Goal: Transaction & Acquisition: Purchase product/service

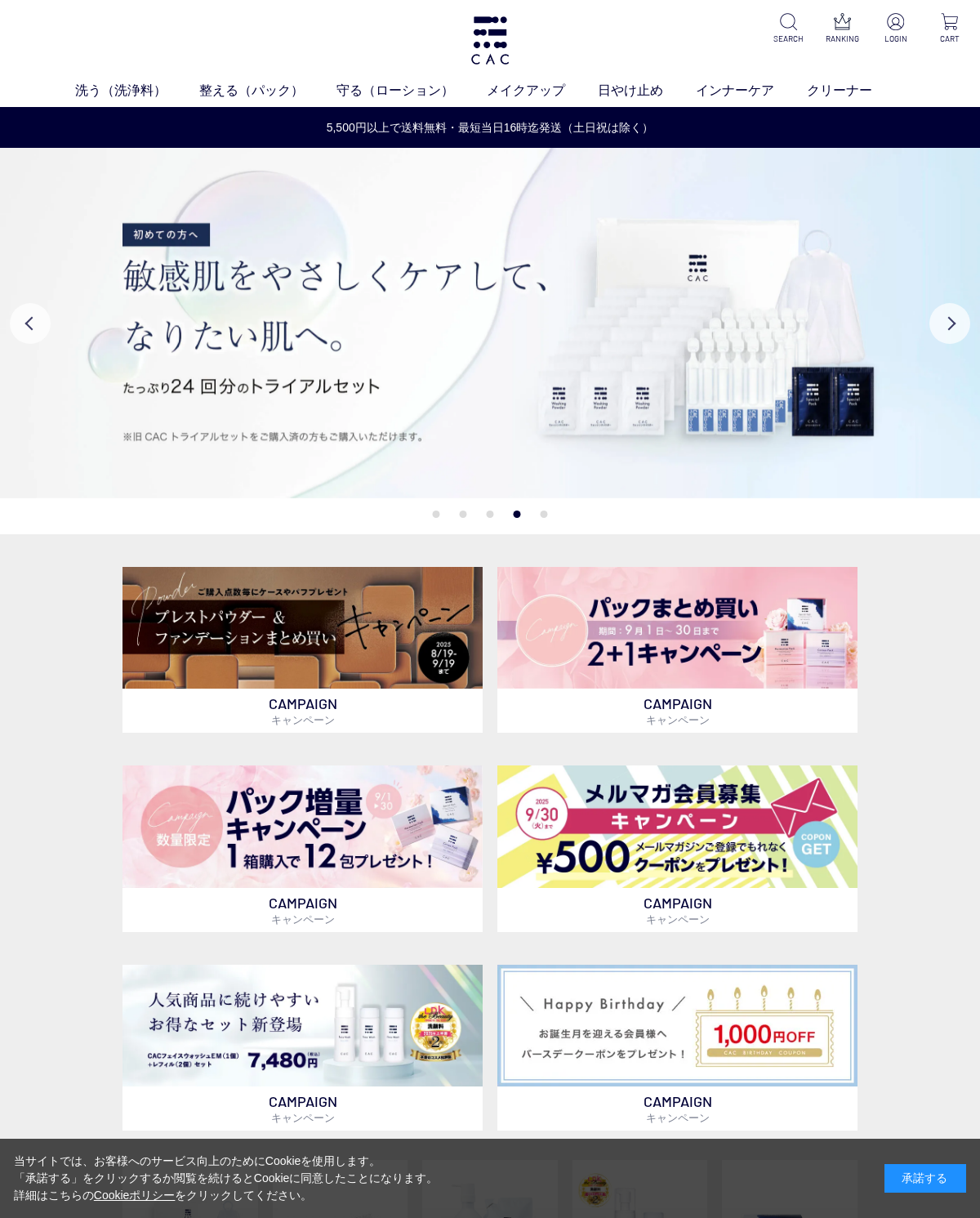
click at [911, 17] on p at bounding box center [896, 23] width 35 height 20
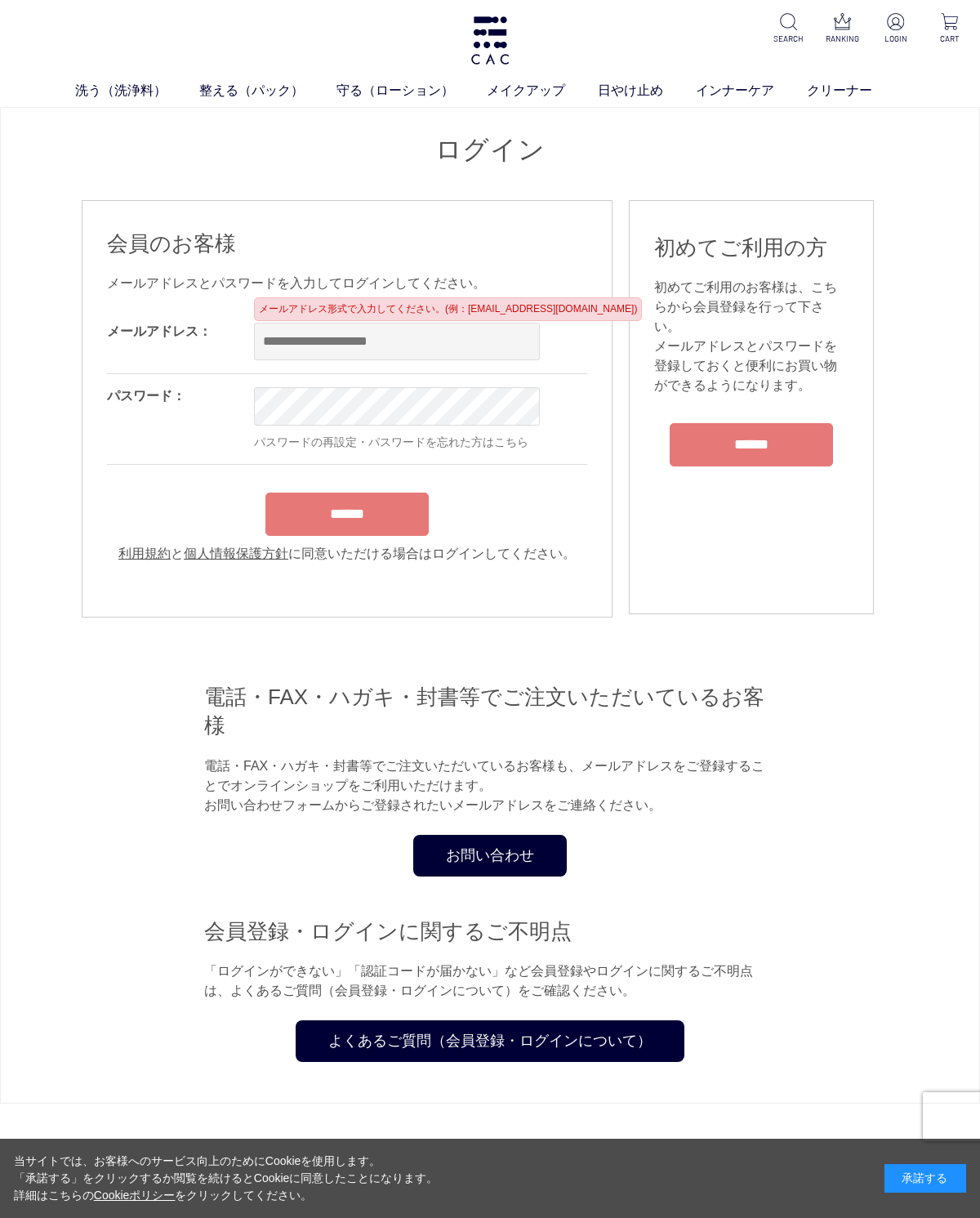
click at [279, 337] on input "email" at bounding box center [397, 342] width 285 height 38
type input "*"
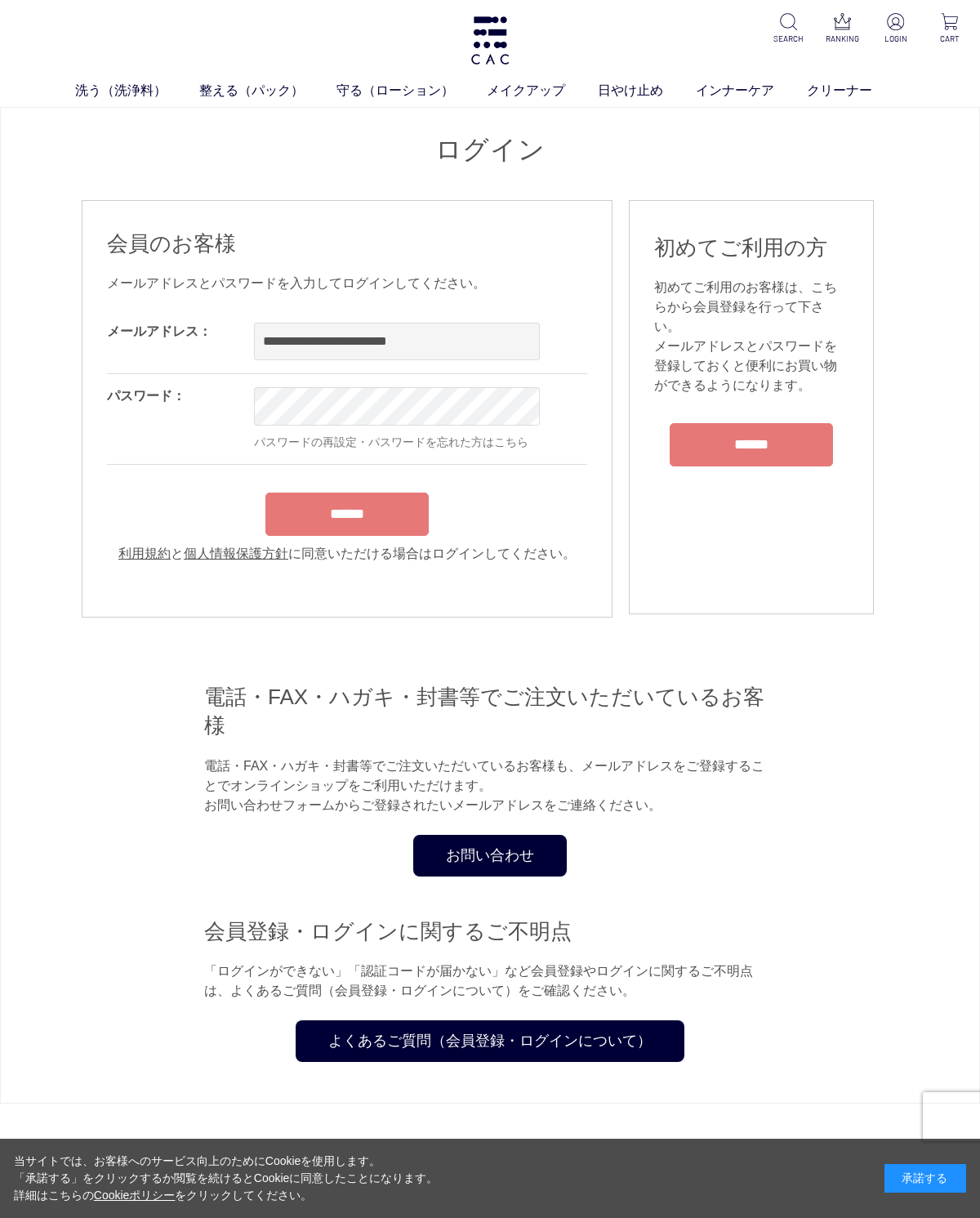
type input "**********"
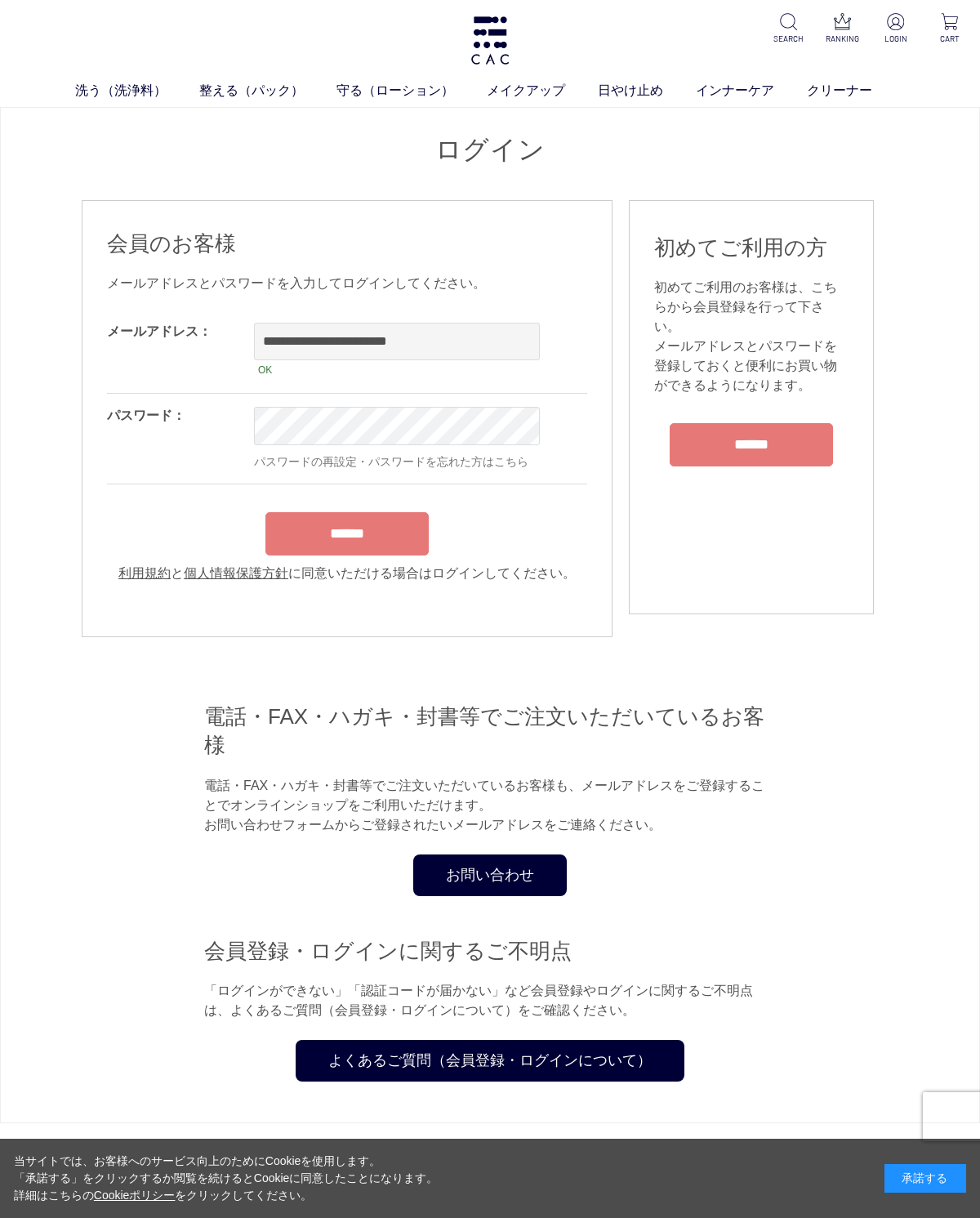
click at [356, 537] on div "******" at bounding box center [347, 530] width 480 height 51
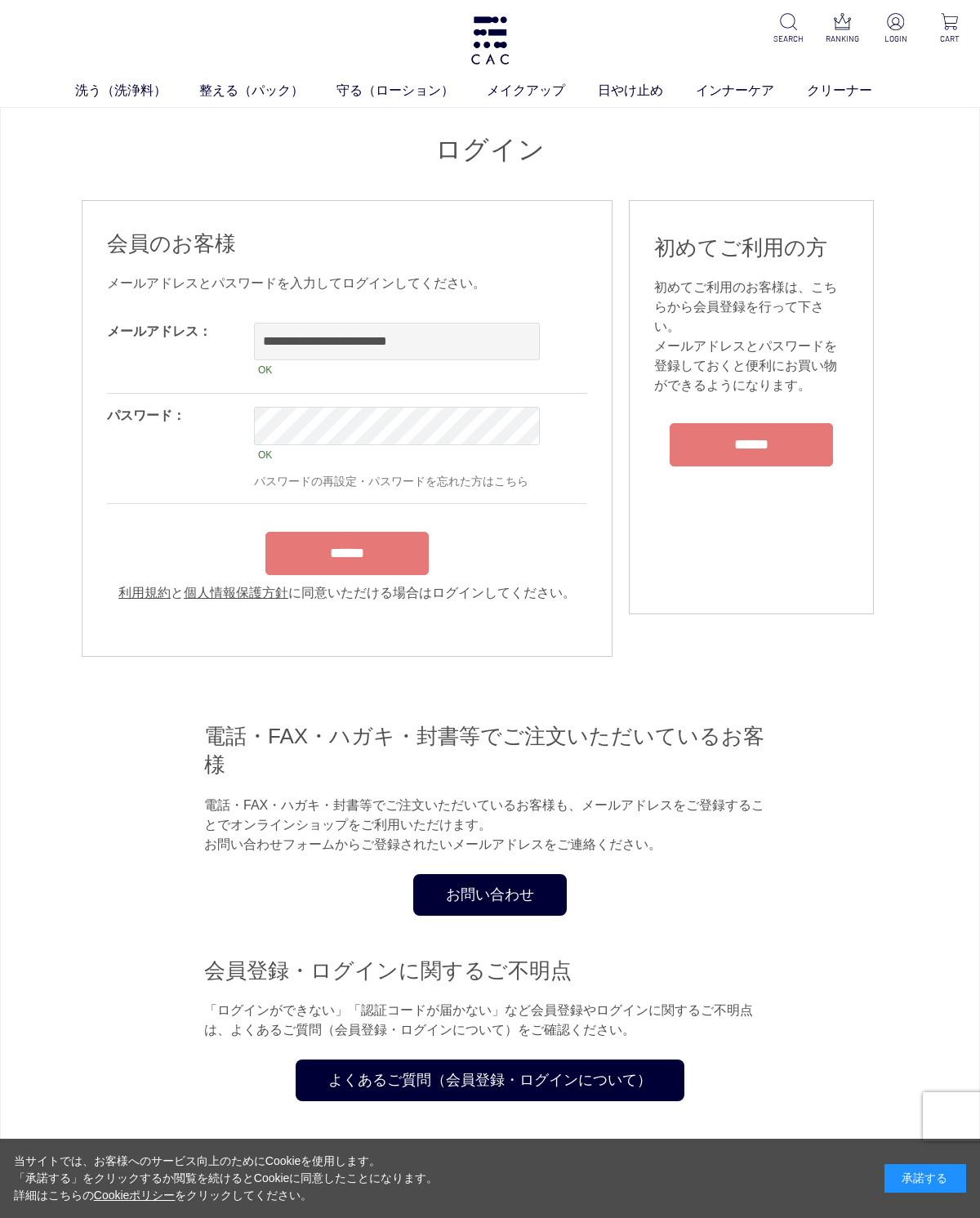
click at [369, 555] on input "******" at bounding box center [347, 553] width 163 height 43
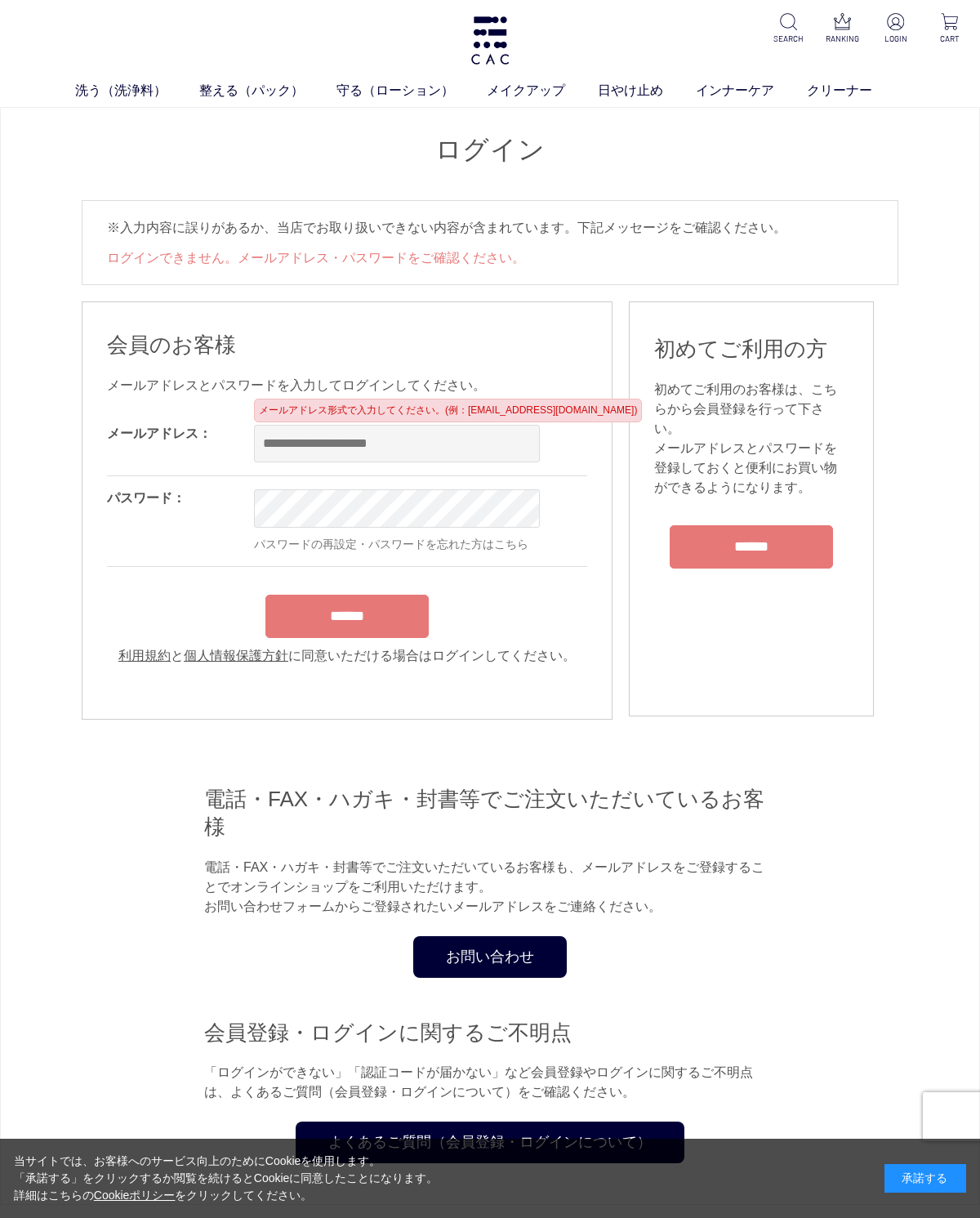
click at [284, 447] on input "email" at bounding box center [397, 444] width 285 height 38
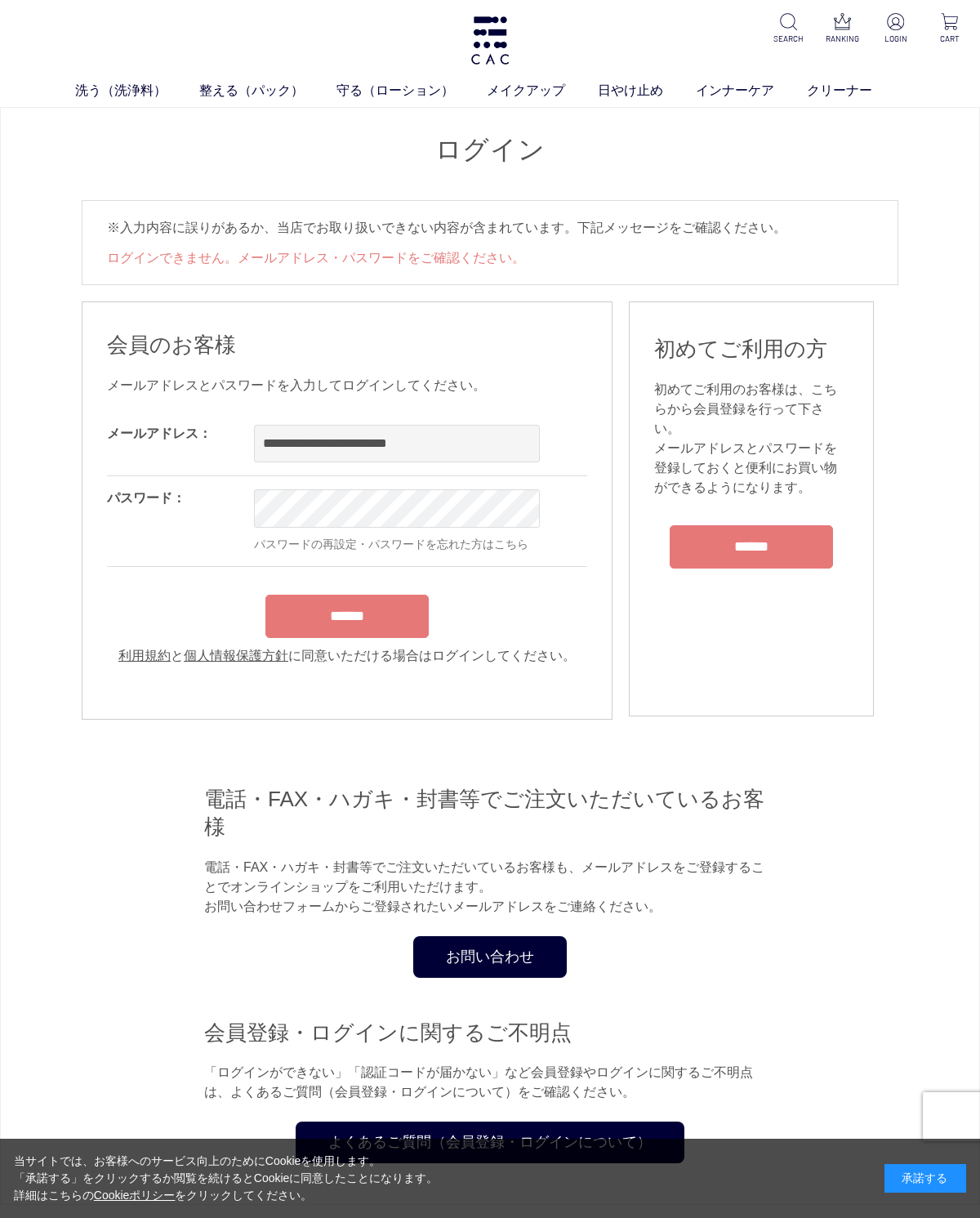
type input "**********"
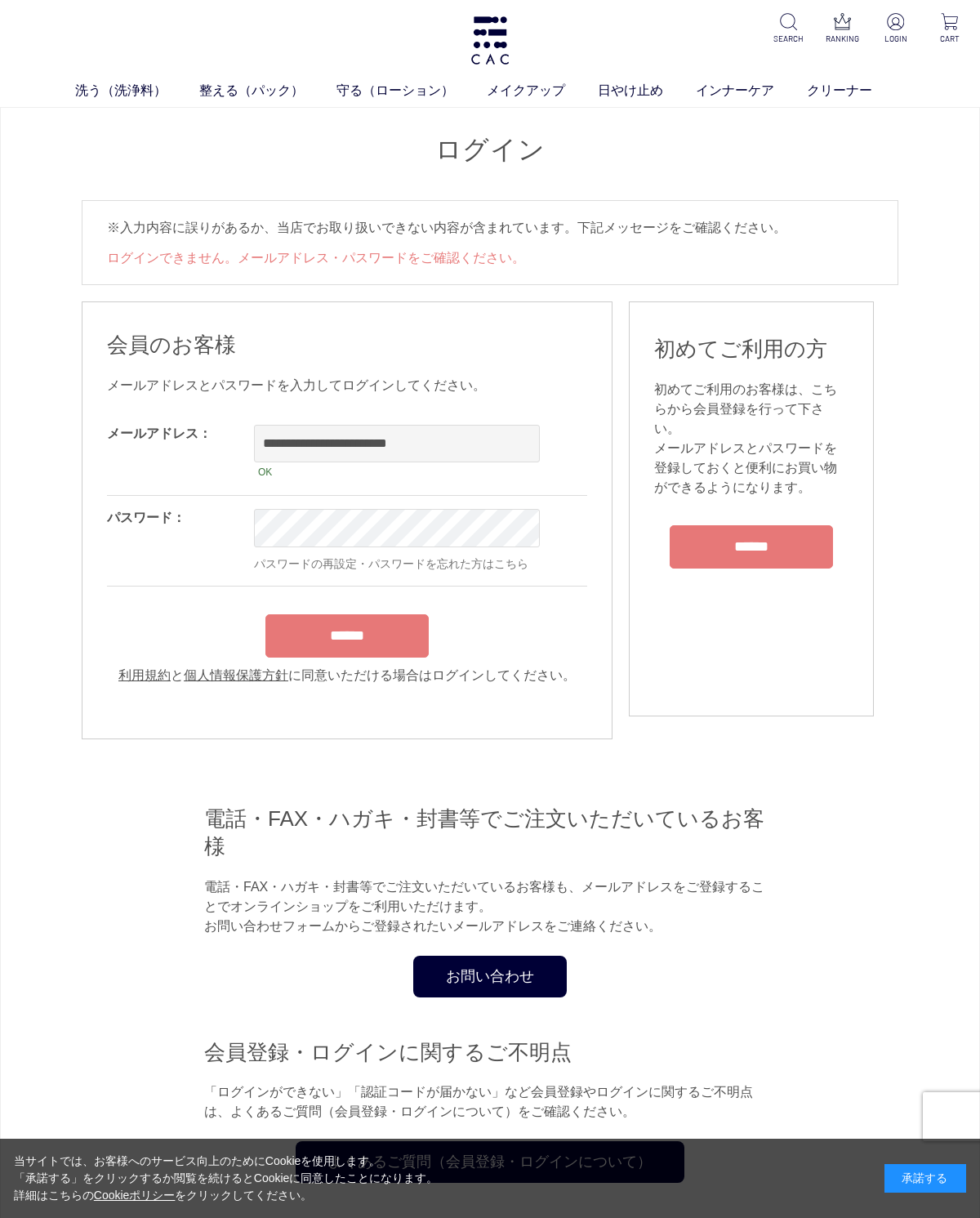
click at [356, 649] on input "******" at bounding box center [347, 635] width 163 height 43
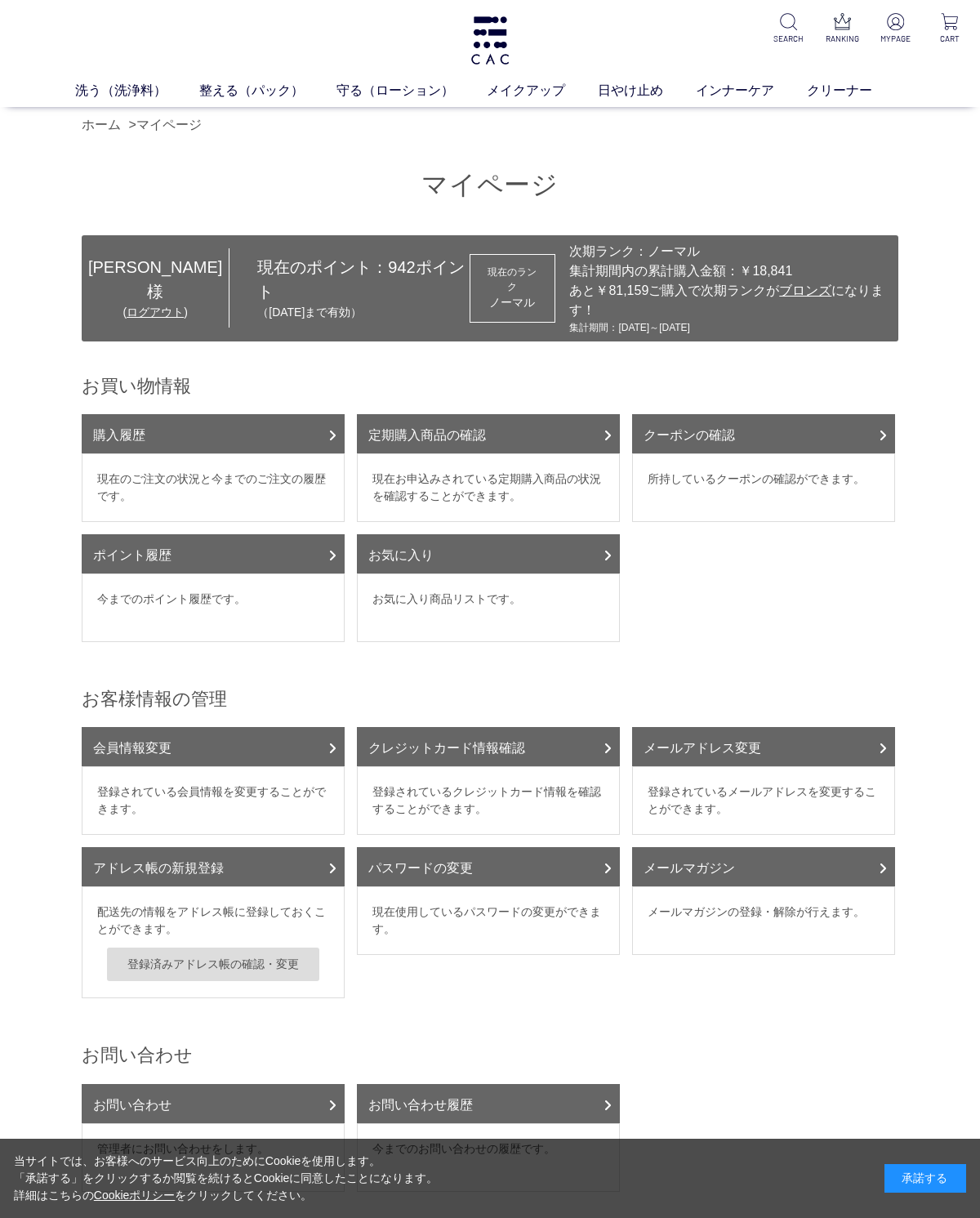
click at [326, 574] on link "ポイント履歴" at bounding box center [213, 554] width 263 height 40
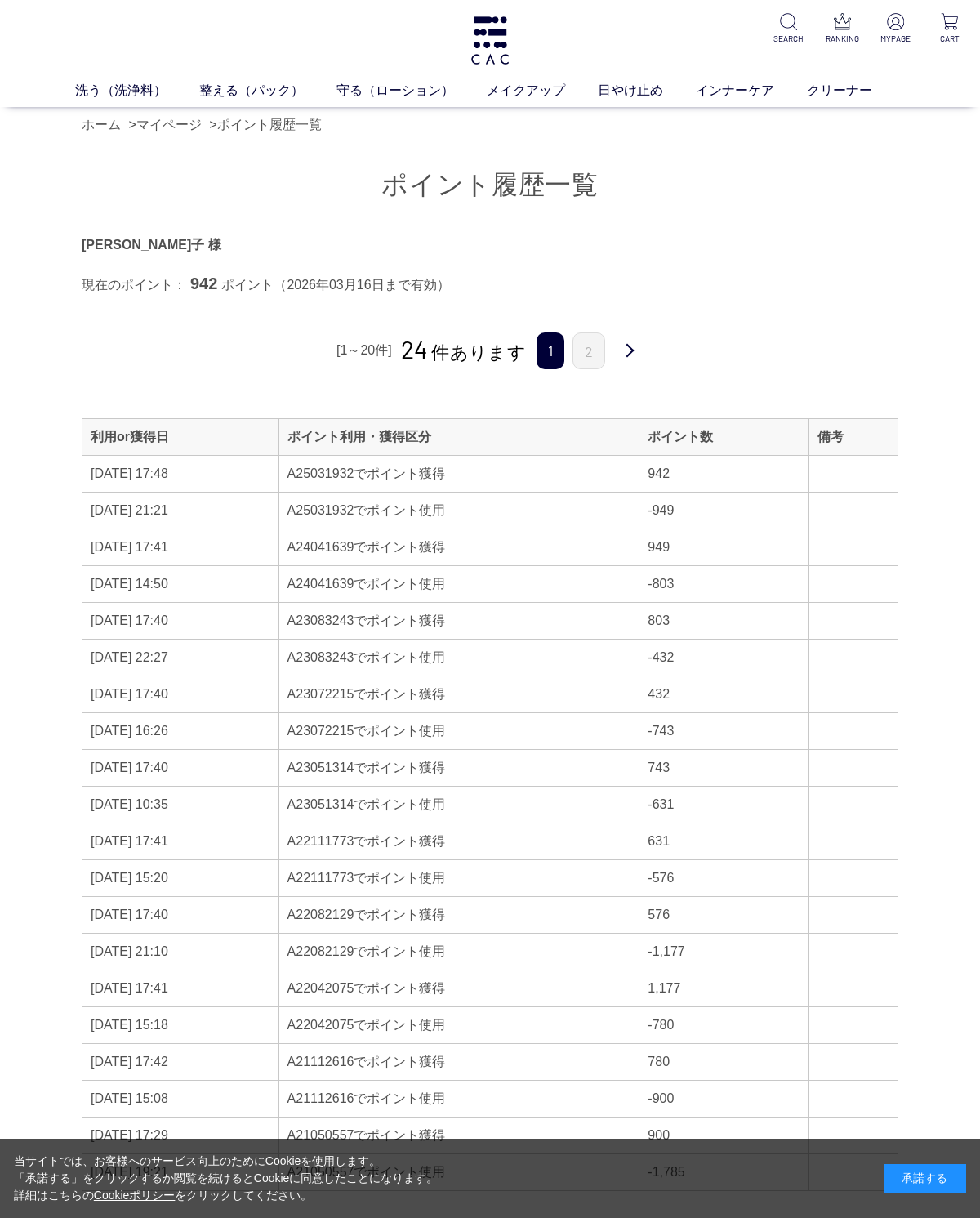
click at [135, 87] on link "洗う（洗浄料）" at bounding box center [137, 91] width 124 height 20
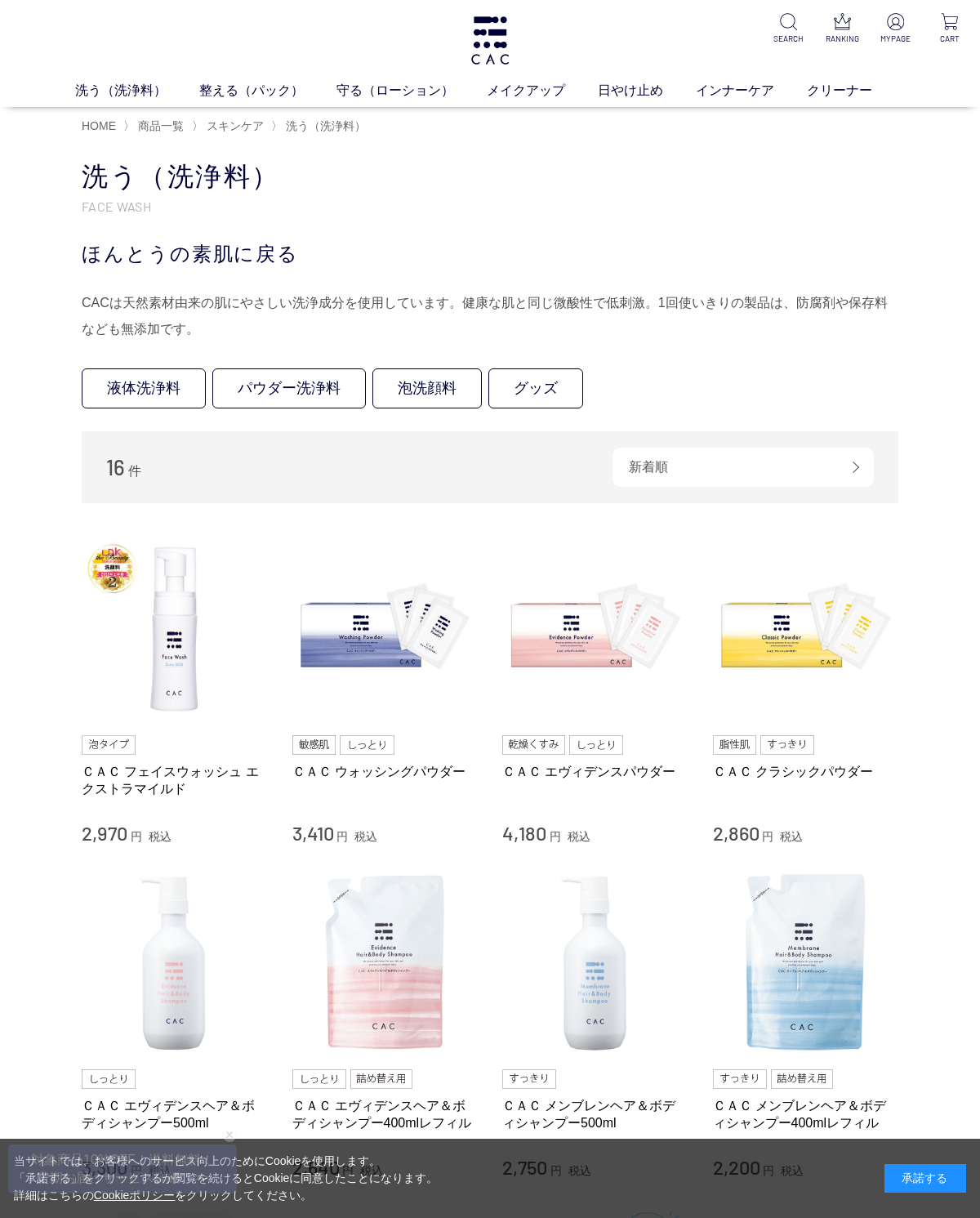
click at [378, 626] on img at bounding box center [385, 629] width 186 height 186
click at [395, 121] on link "保湿化粧水" at bounding box center [384, 121] width 57 height 13
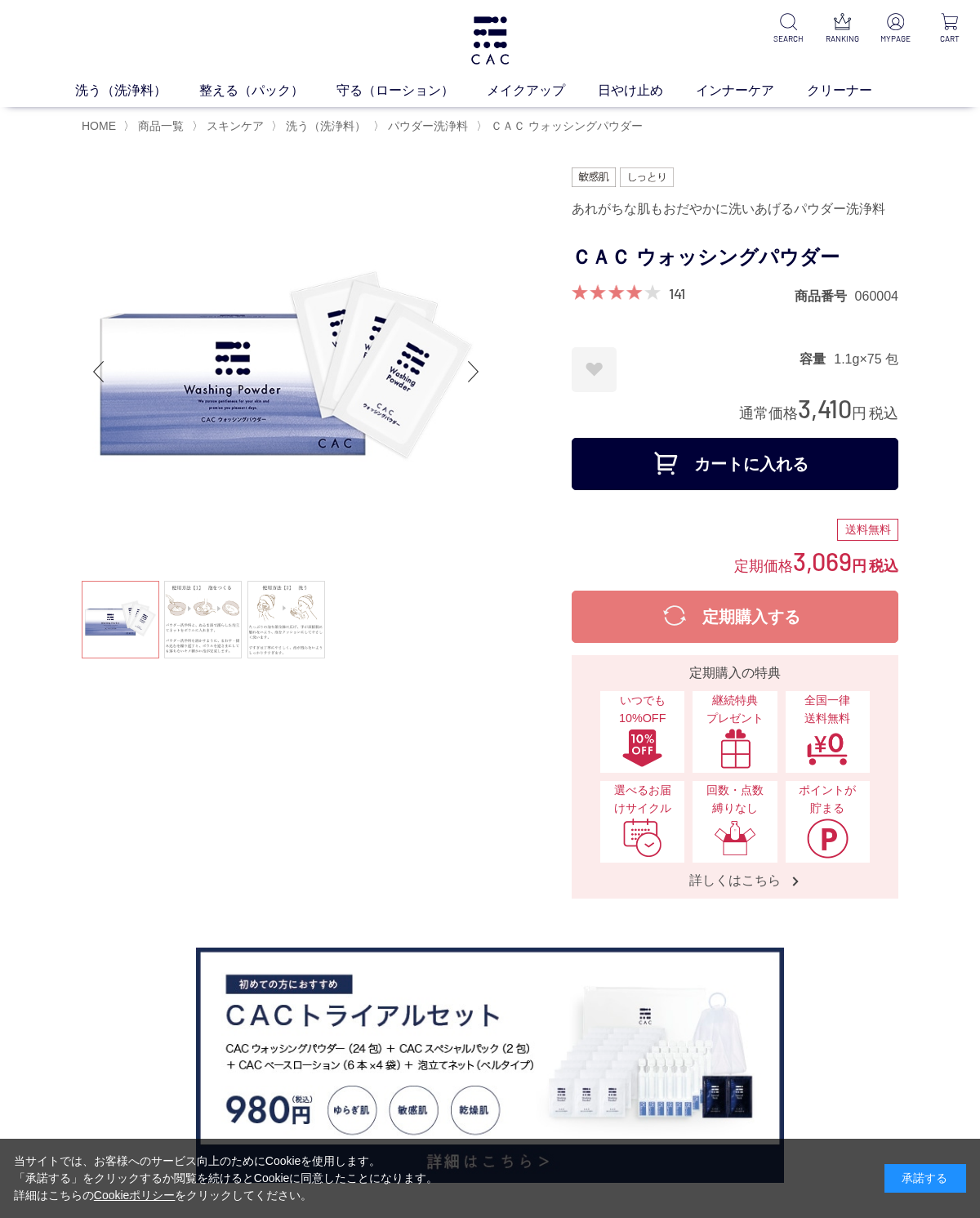
click at [777, 490] on button "カートに入れる" at bounding box center [735, 464] width 327 height 52
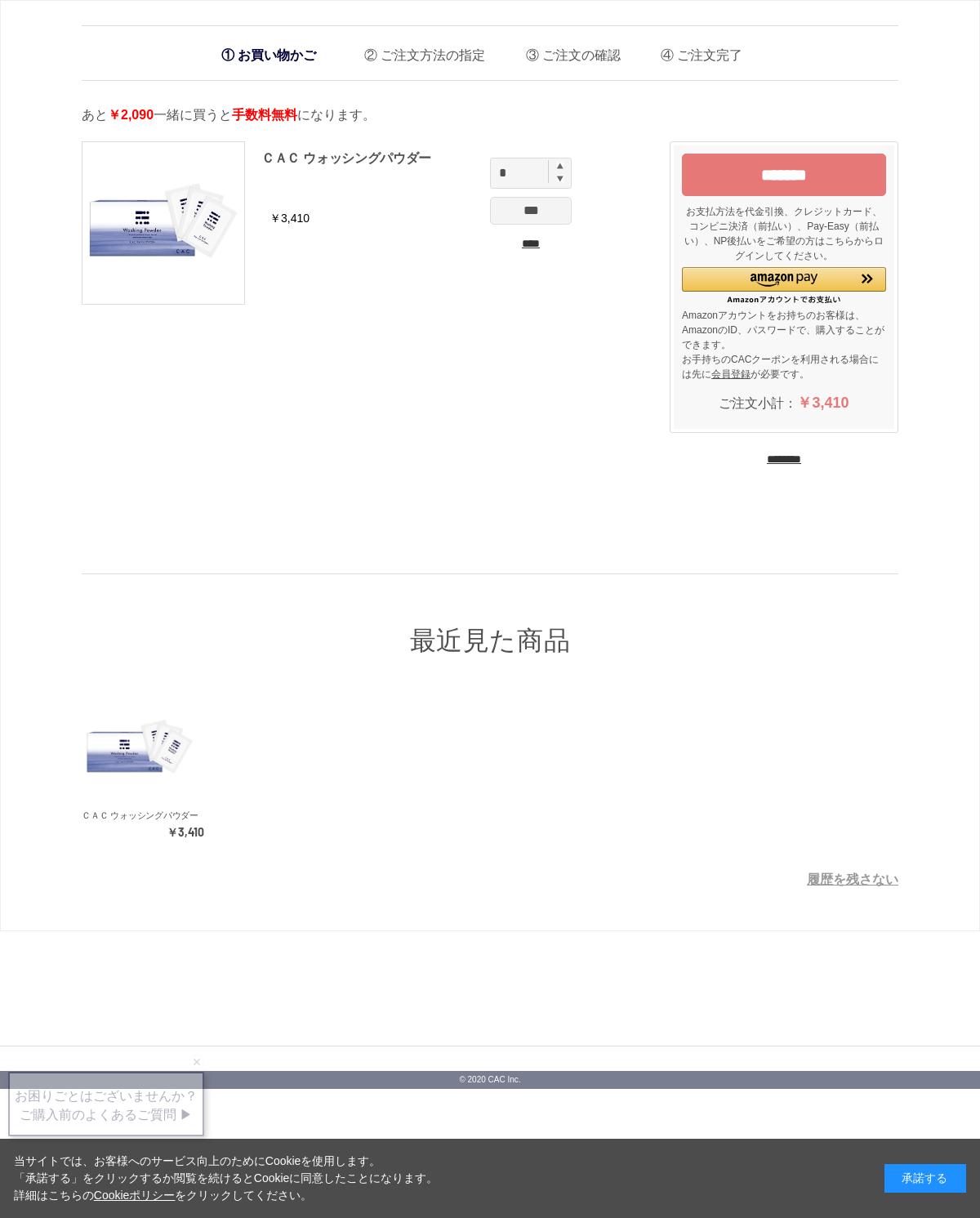
click at [558, 168] on img at bounding box center [560, 166] width 7 height 7
type input "*"
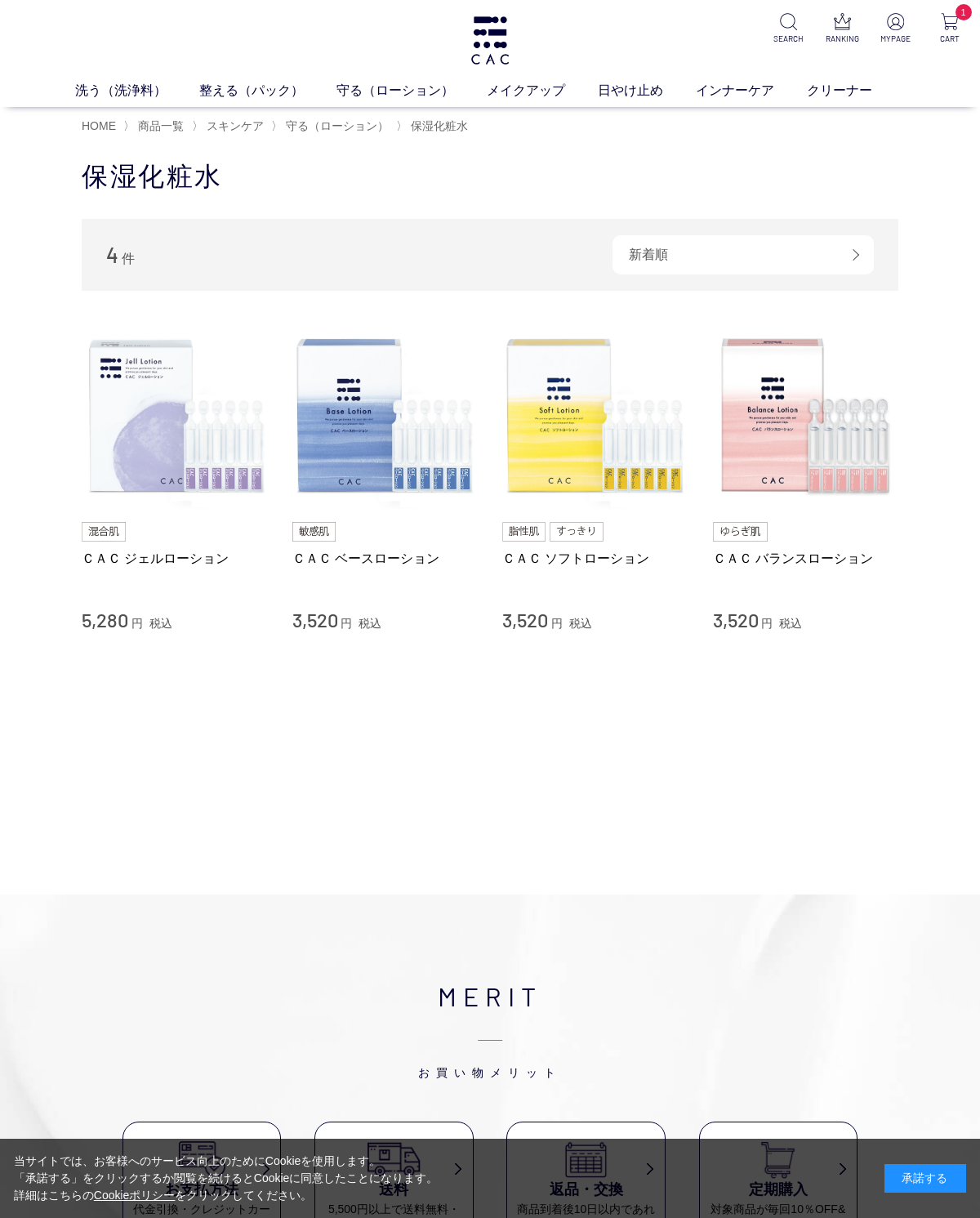
click at [605, 430] on img at bounding box center [596, 417] width 186 height 186
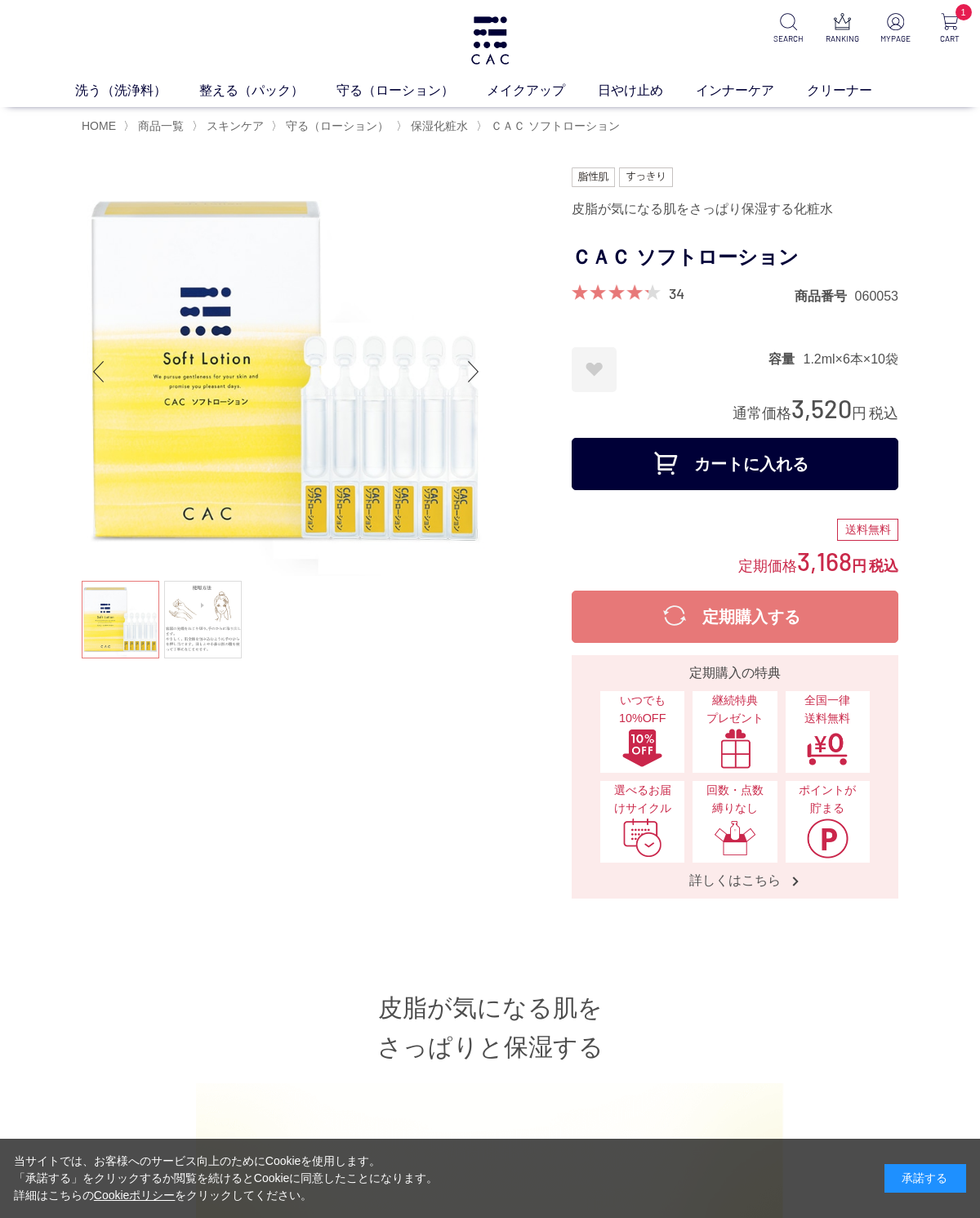
click at [816, 466] on button "カートに入れる" at bounding box center [735, 464] width 327 height 52
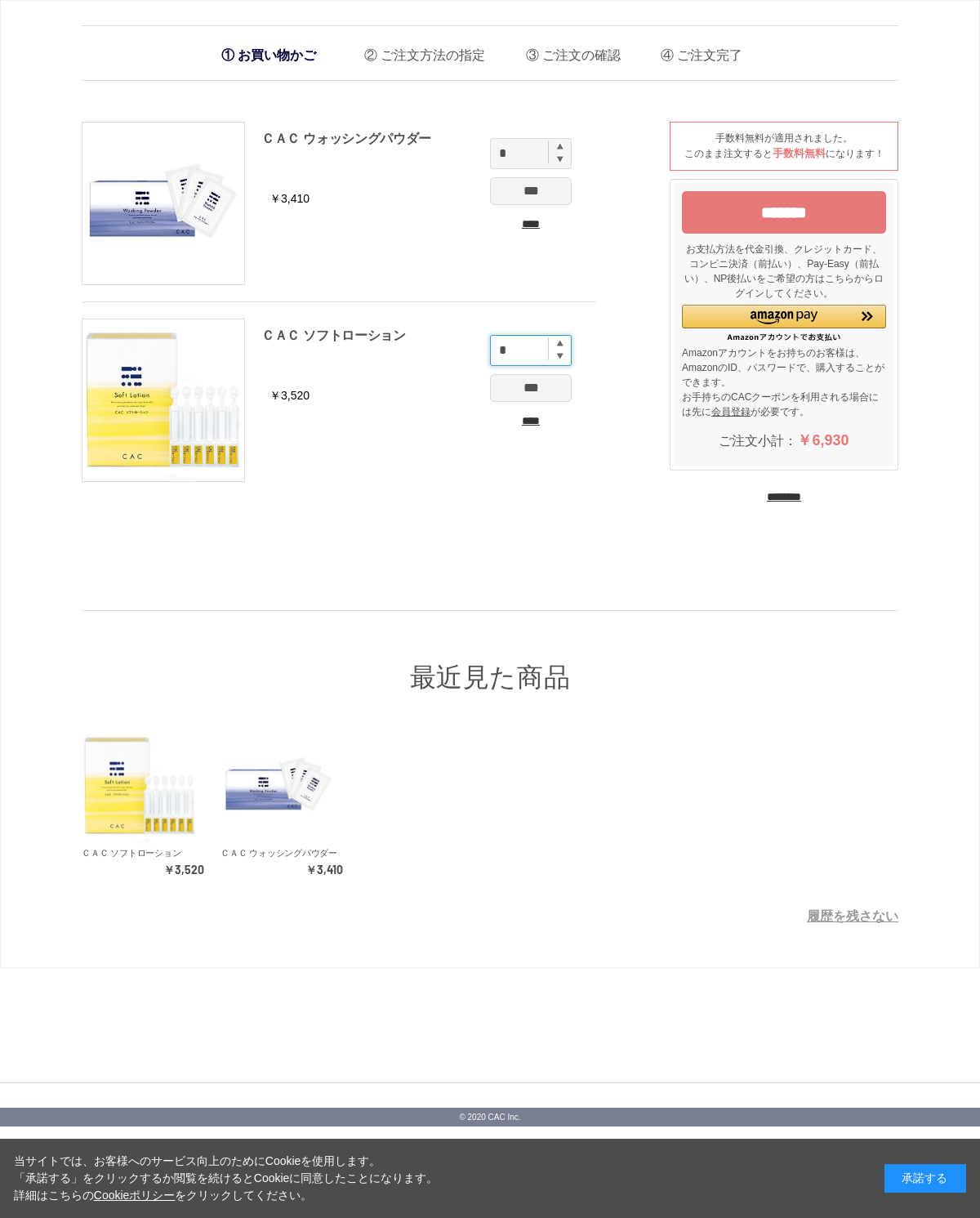
click at [564, 341] on input "*" at bounding box center [530, 351] width 82 height 31
click at [564, 344] on input "*" at bounding box center [530, 351] width 82 height 31
click at [612, 456] on ul "ＣＡＣ ウォッシングパウダー ￥3,410 * *** **** ＣＡＣ ソフトローション ￥3,520 * *** ****" at bounding box center [355, 310] width 547 height 376
click at [558, 350] on input "*" at bounding box center [530, 351] width 82 height 31
click at [601, 484] on ul "ＣＡＣ ウォッシングパウダー ￥3,410 * *** **** ＣＡＣ ソフトローション ￥3,520 * *** ****" at bounding box center [355, 310] width 547 height 376
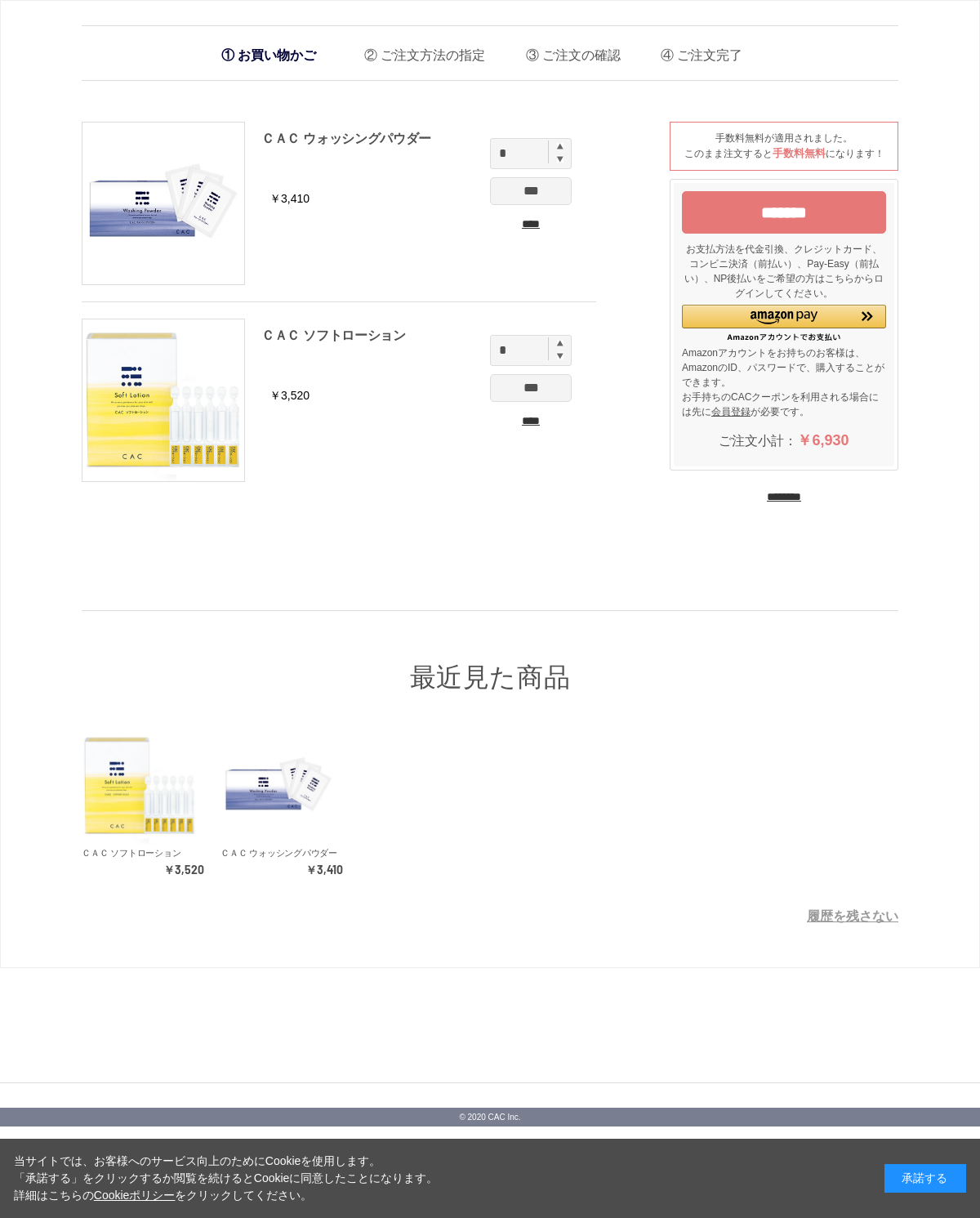
click at [562, 342] on img at bounding box center [560, 343] width 7 height 7
type input "*"
click at [561, 347] on input "*" at bounding box center [530, 351] width 82 height 31
click at [568, 328] on div "ＣＡＣ ソフトローション" at bounding box center [421, 350] width 318 height 50
click at [572, 334] on div "ＣＡＣ ソフトローション" at bounding box center [421, 350] width 318 height 50
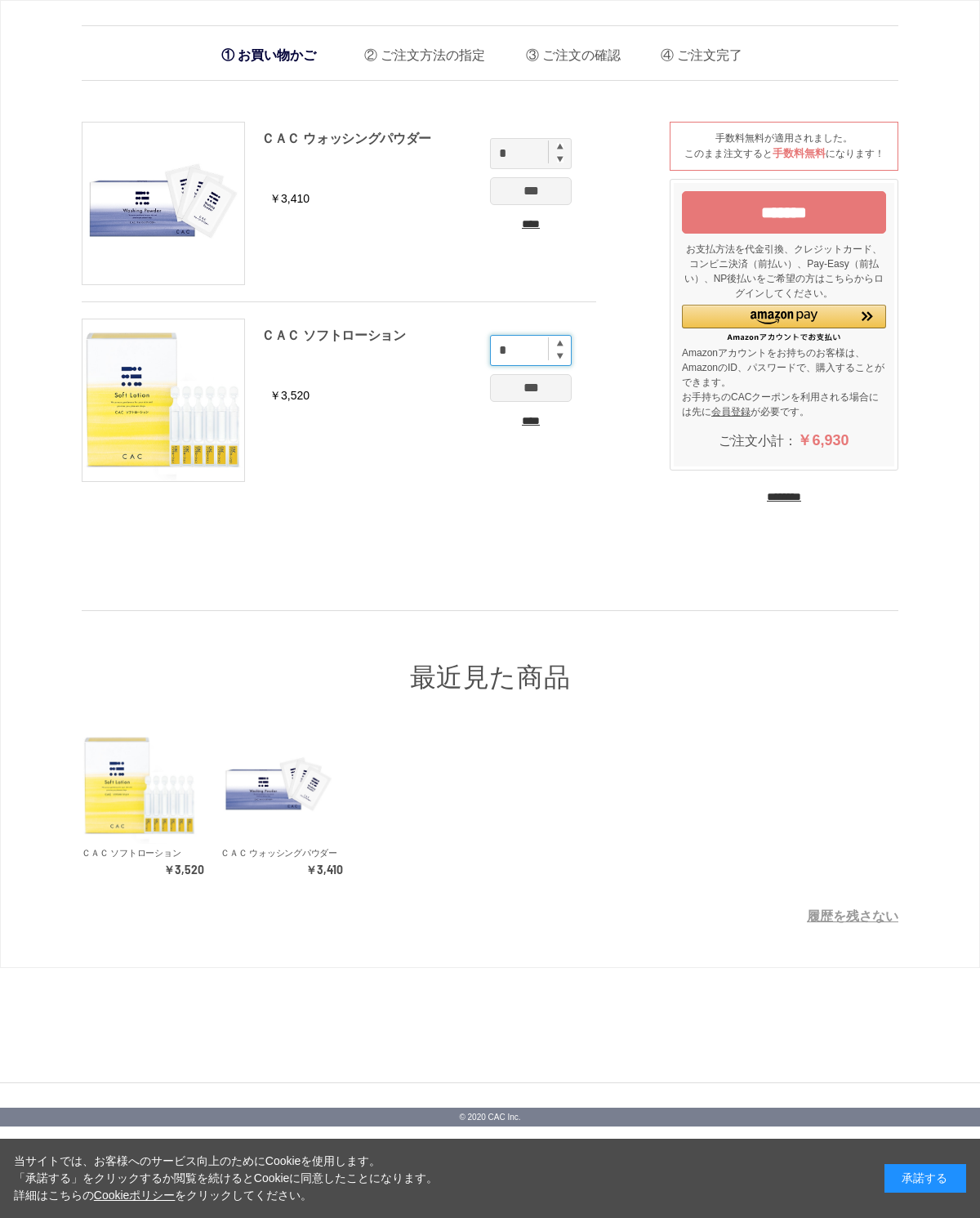
click at [566, 355] on input "*" at bounding box center [530, 351] width 82 height 31
click at [568, 334] on div "ＣＡＣ ソフトローション" at bounding box center [421, 350] width 318 height 50
click at [564, 347] on input "*" at bounding box center [530, 351] width 82 height 31
click at [563, 144] on img at bounding box center [560, 146] width 7 height 7
type input "*"
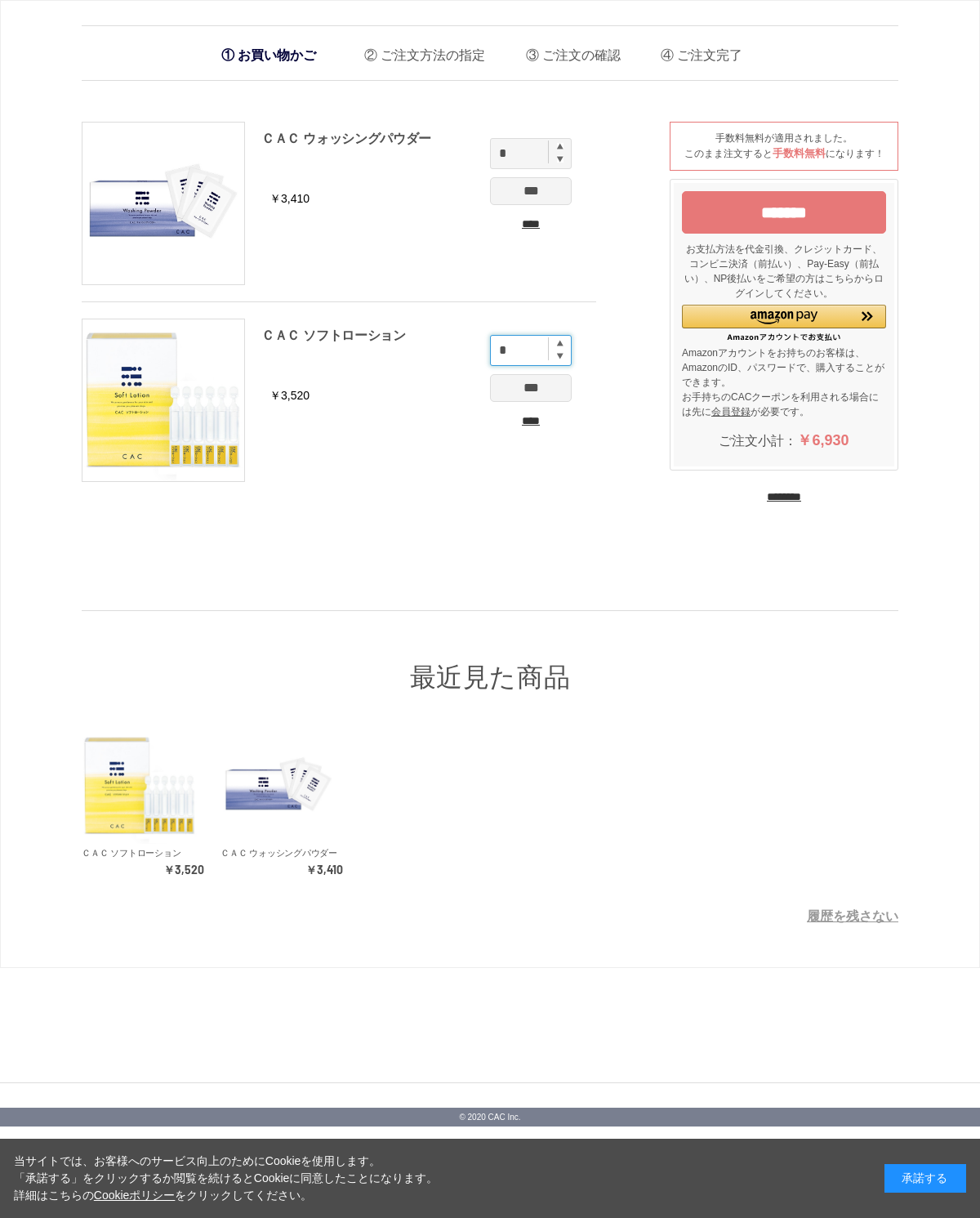
click at [563, 338] on input "*" at bounding box center [530, 351] width 82 height 31
click at [506, 346] on input "*" at bounding box center [530, 351] width 82 height 31
type input "*"
click at [807, 234] on input "*******" at bounding box center [784, 212] width 204 height 42
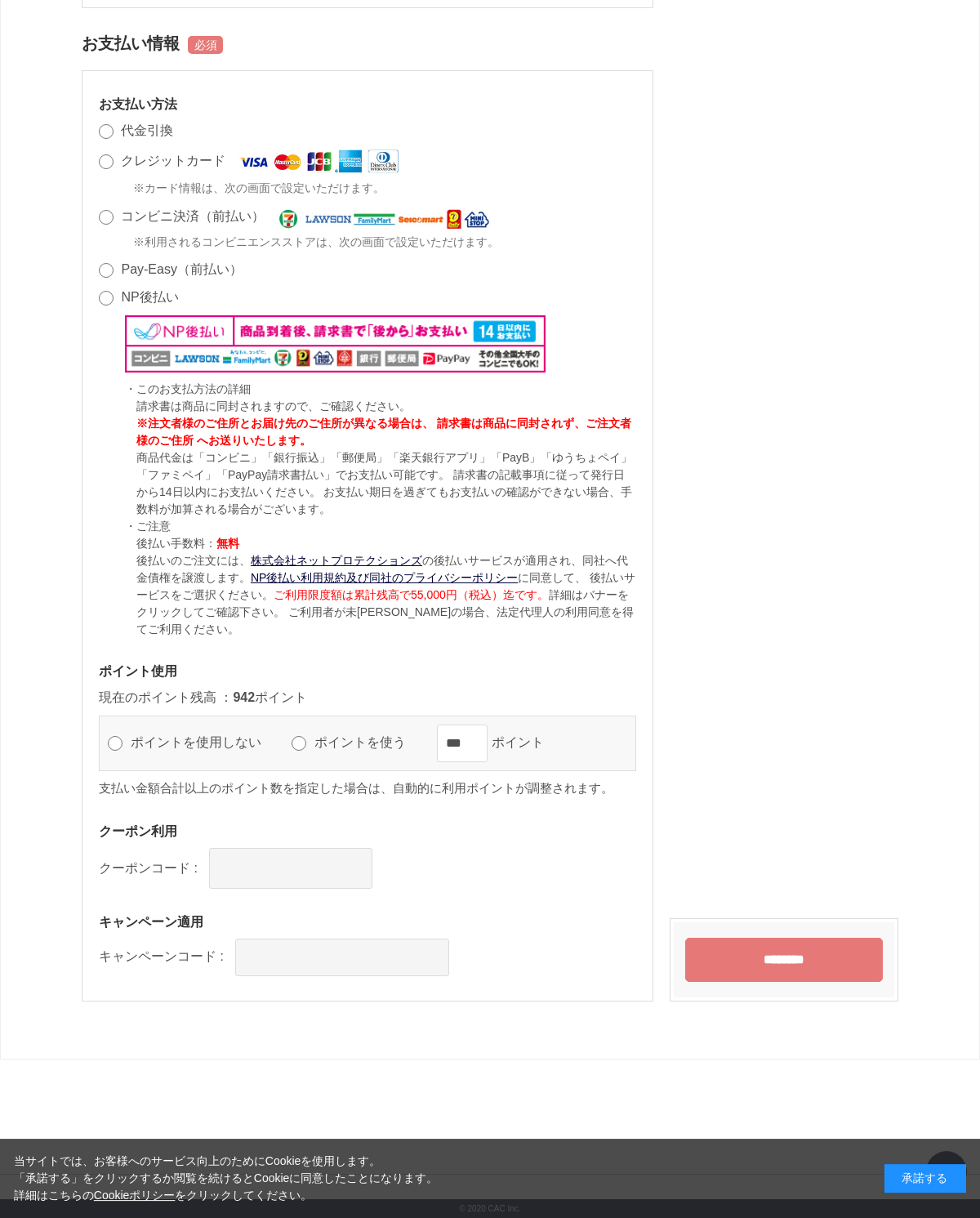
scroll to position [1287, 0]
click at [161, 912] on div "お支払い方法 代金引換 クレジットカード ※カード情報は、次の画面で設定いただけます。 コンビニ決済（前払い） ※利用されるコンビニエンスストアは、次の画面で…" at bounding box center [367, 536] width 572 height 932
click at [166, 931] on h3 "キャンペーン適用" at bounding box center [367, 922] width 537 height 17
click at [161, 840] on h3 "クーポン利用" at bounding box center [367, 831] width 537 height 17
click at [177, 931] on h3 "キャンペーン適用" at bounding box center [367, 922] width 537 height 17
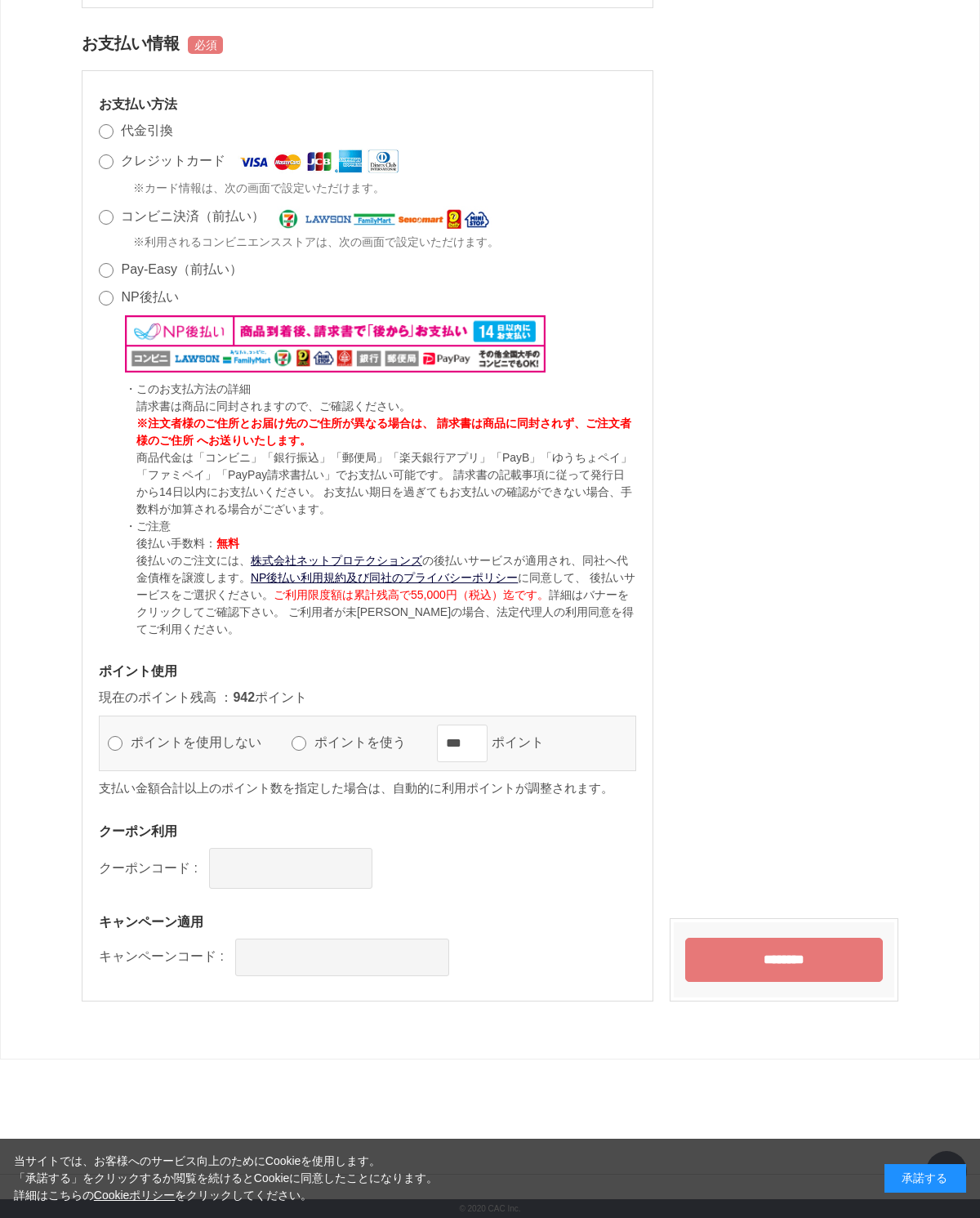
scroll to position [1341, 0]
click at [815, 982] on input "********" at bounding box center [784, 959] width 198 height 44
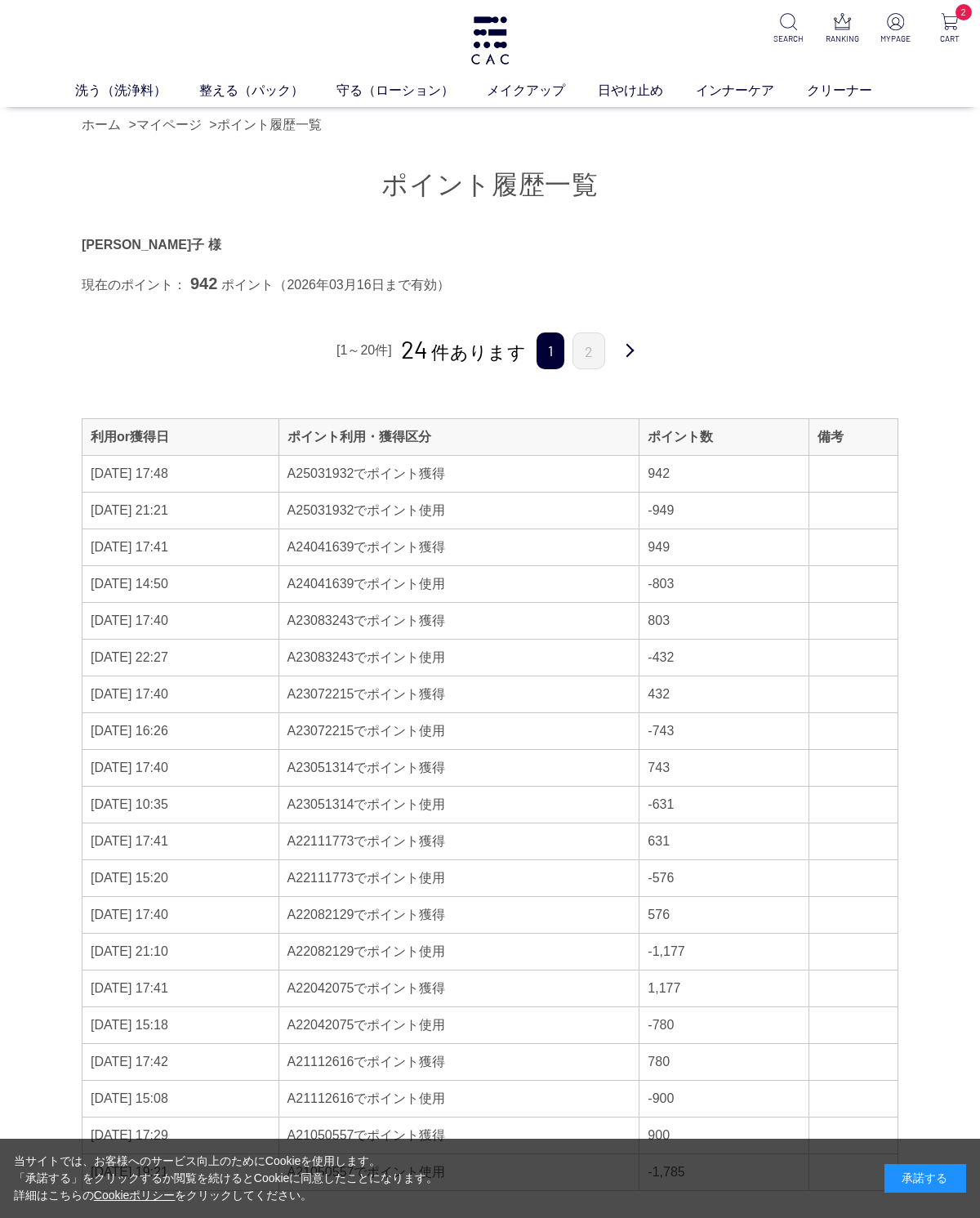
click at [164, 100] on link "洗う（洗浄料）" at bounding box center [137, 91] width 124 height 20
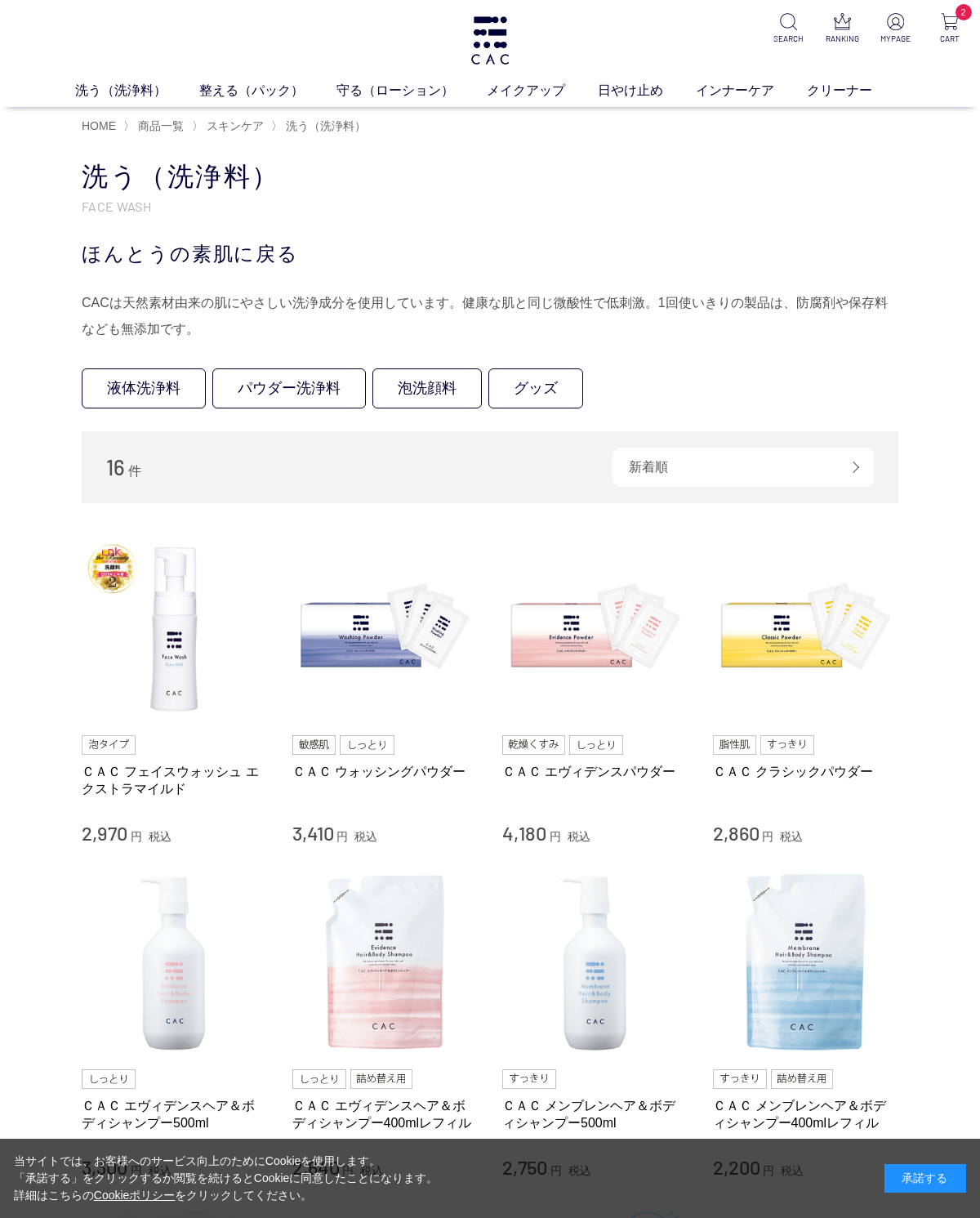
click at [894, 13] on img at bounding box center [895, 21] width 17 height 17
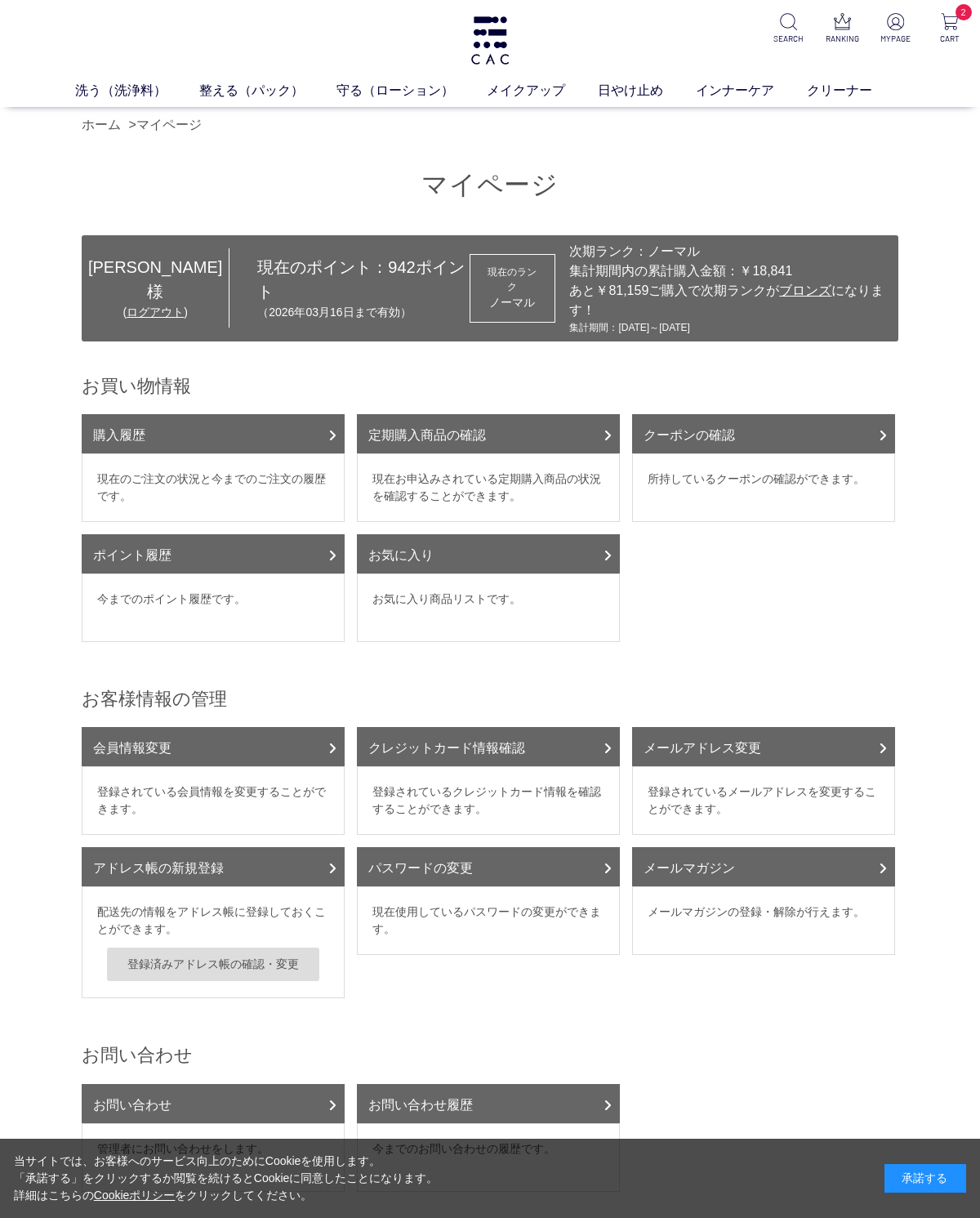
click at [868, 434] on link "クーポンの確認" at bounding box center [763, 434] width 263 height 40
click at [493, 28] on img at bounding box center [489, 40] width 42 height 48
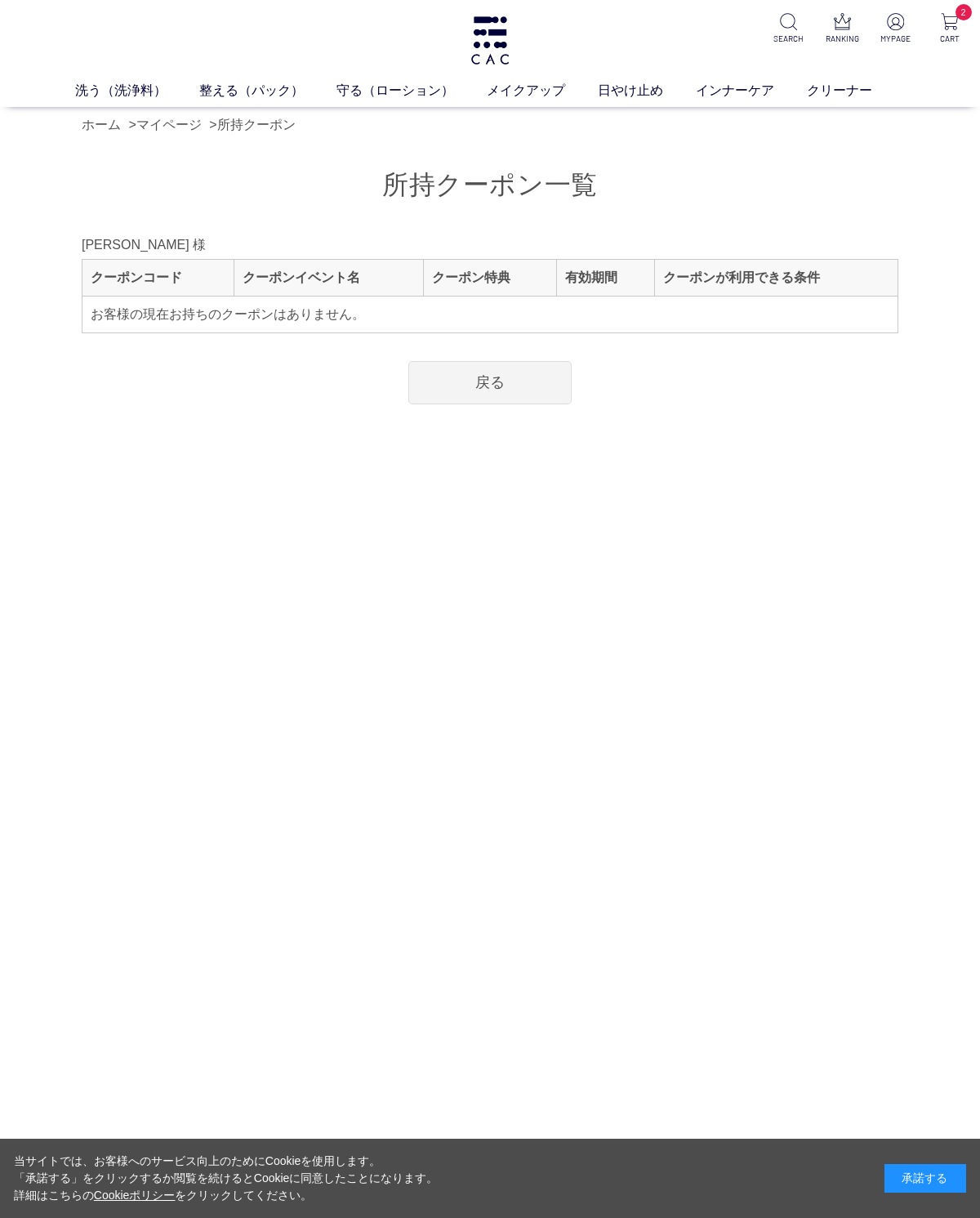
click at [497, 378] on link "戻る" at bounding box center [490, 383] width 163 height 43
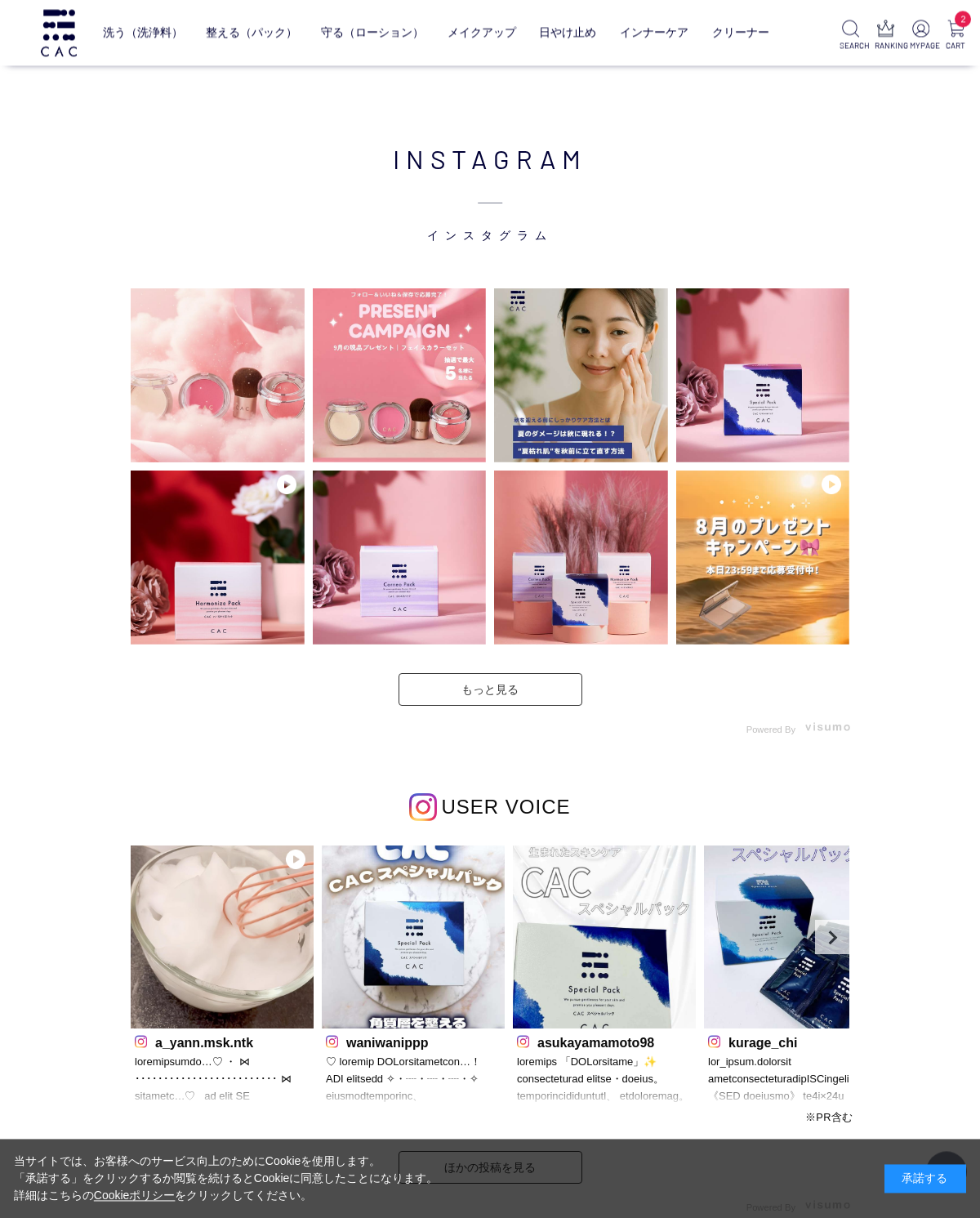
scroll to position [3756, 0]
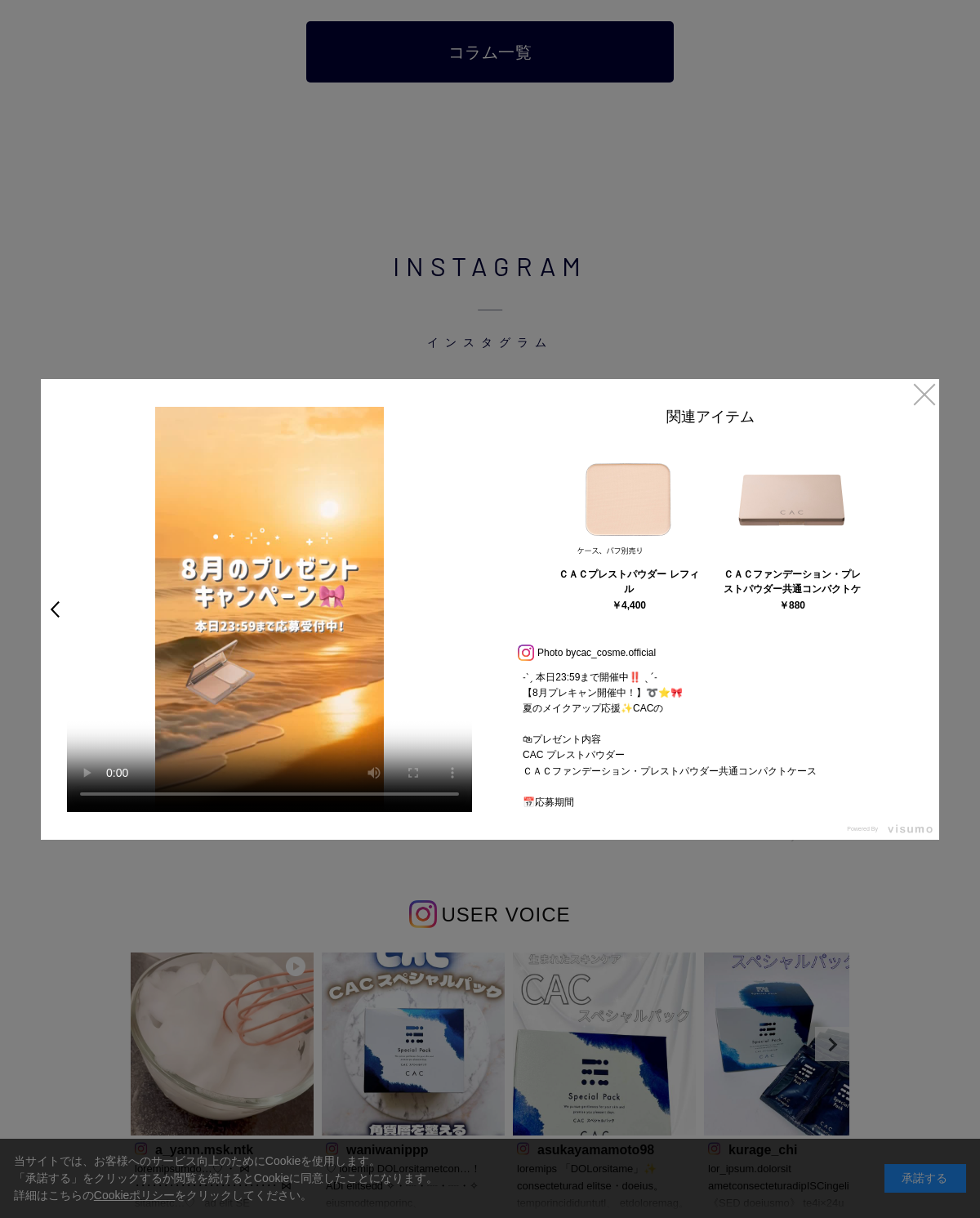
click at [932, 398] on link "×" at bounding box center [925, 394] width 30 height 30
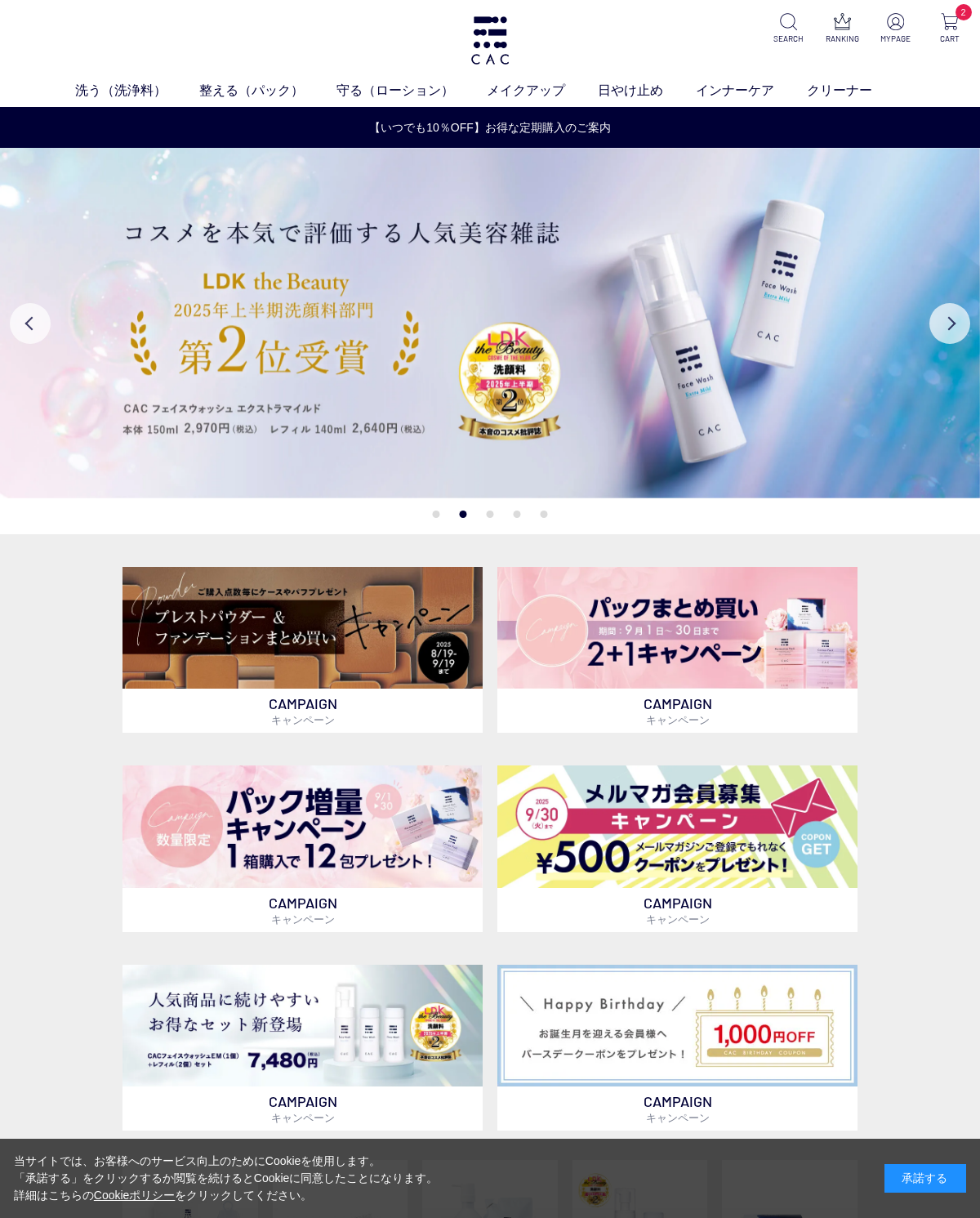
click at [952, 13] on img at bounding box center [949, 21] width 17 height 17
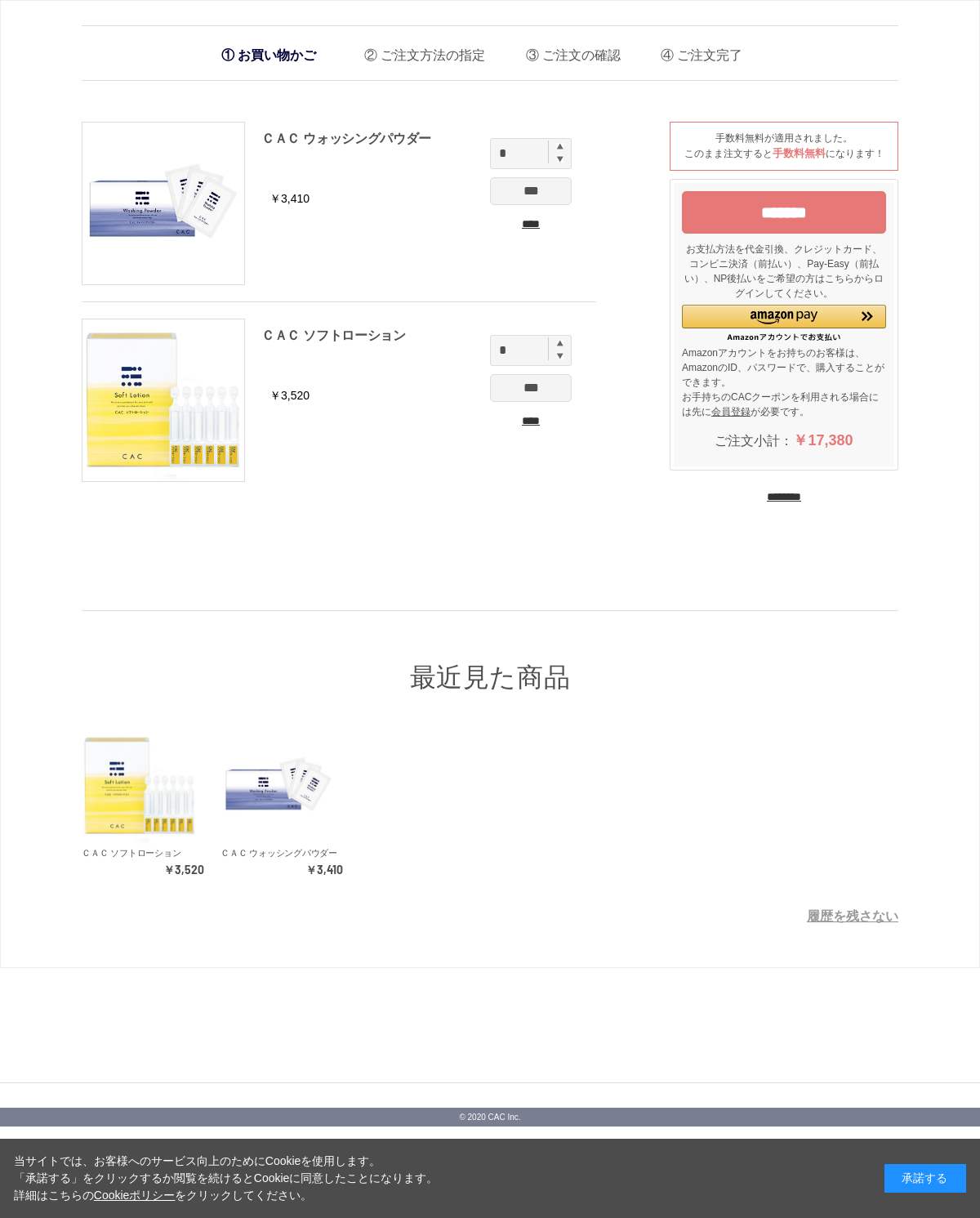
click at [532, 423] on input "****" at bounding box center [530, 421] width 82 height 17
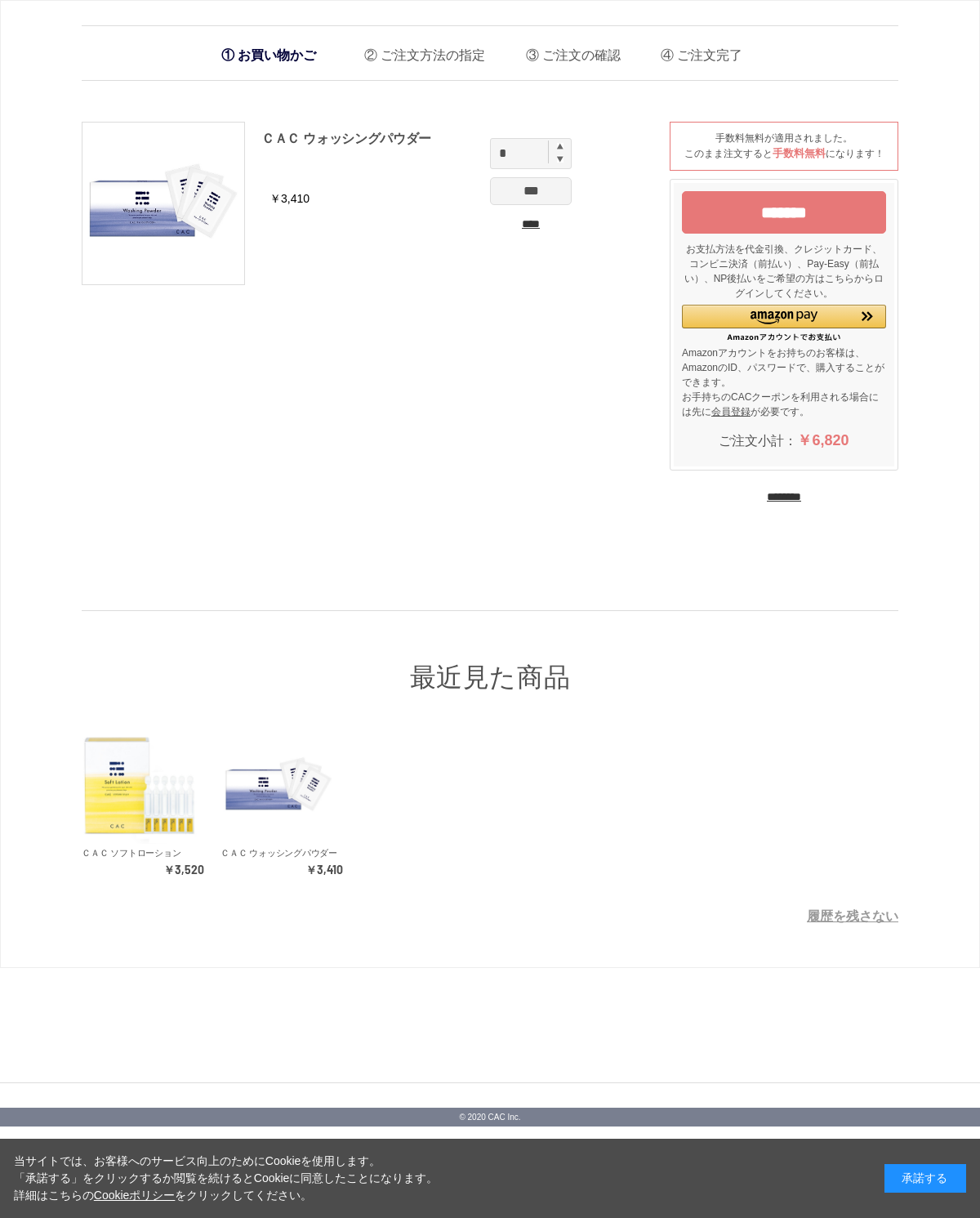
click at [529, 220] on input "****" at bounding box center [530, 224] width 82 height 17
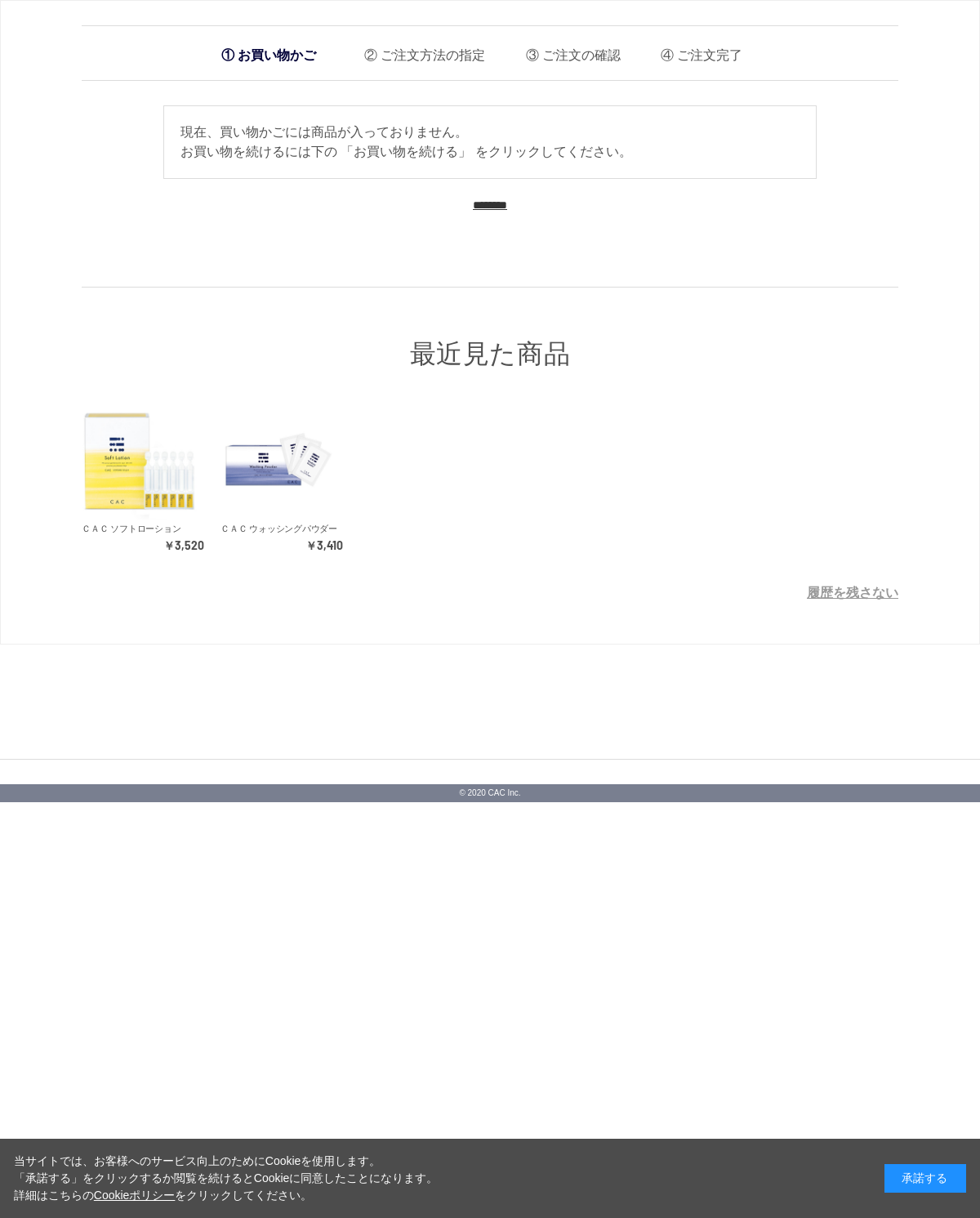
click at [865, 600] on link "履歴を残さない" at bounding box center [852, 592] width 92 height 14
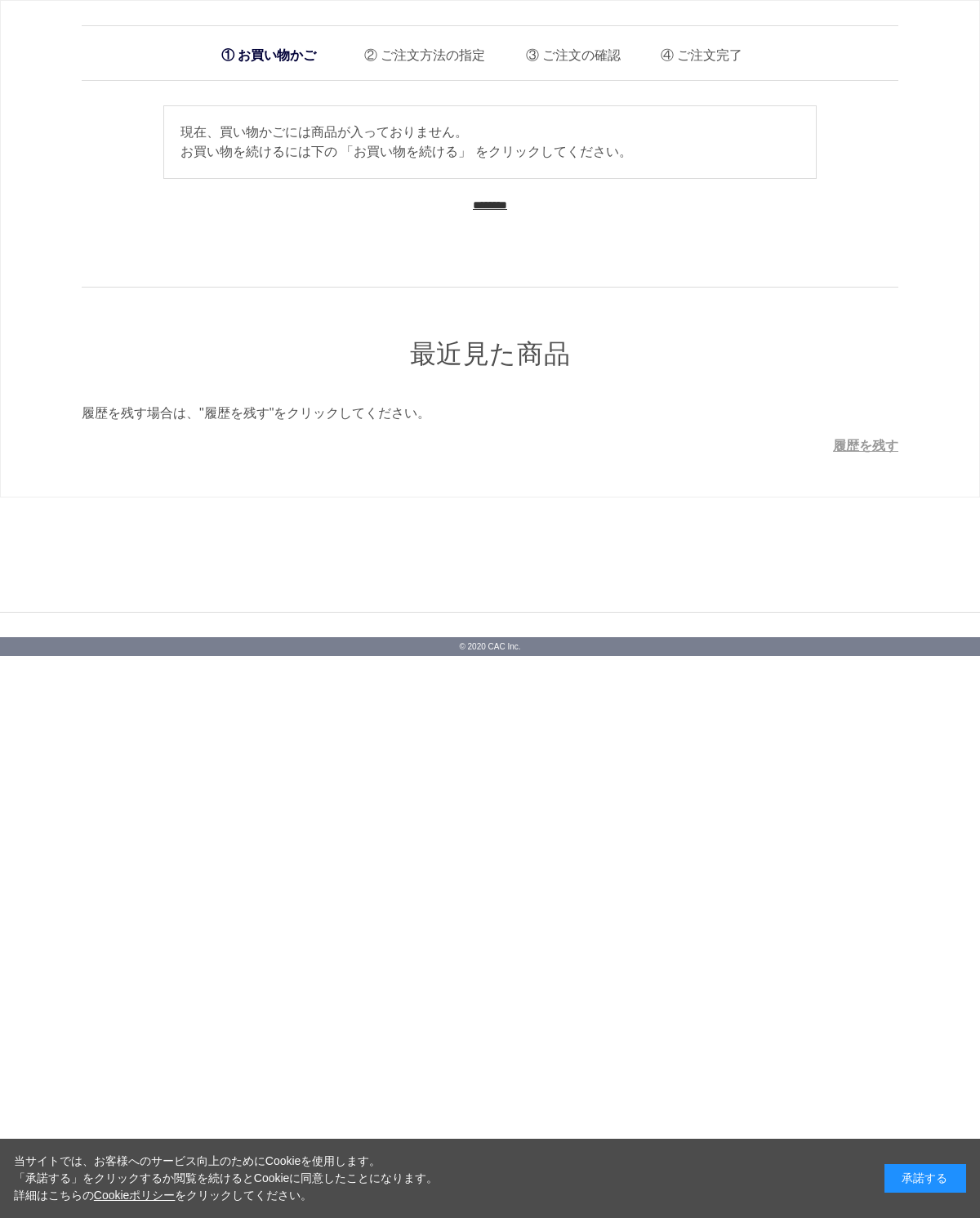
click at [867, 442] on link "履歴を残す" at bounding box center [865, 446] width 65 height 14
click at [859, 445] on link "履歴を残さない" at bounding box center [852, 446] width 92 height 14
click at [884, 439] on link "履歴を残す" at bounding box center [865, 446] width 65 height 14
click at [865, 441] on link "履歴を残さない" at bounding box center [852, 446] width 92 height 14
click at [862, 441] on link "履歴を残す" at bounding box center [865, 446] width 65 height 14
